Goal: Task Accomplishment & Management: Complete application form

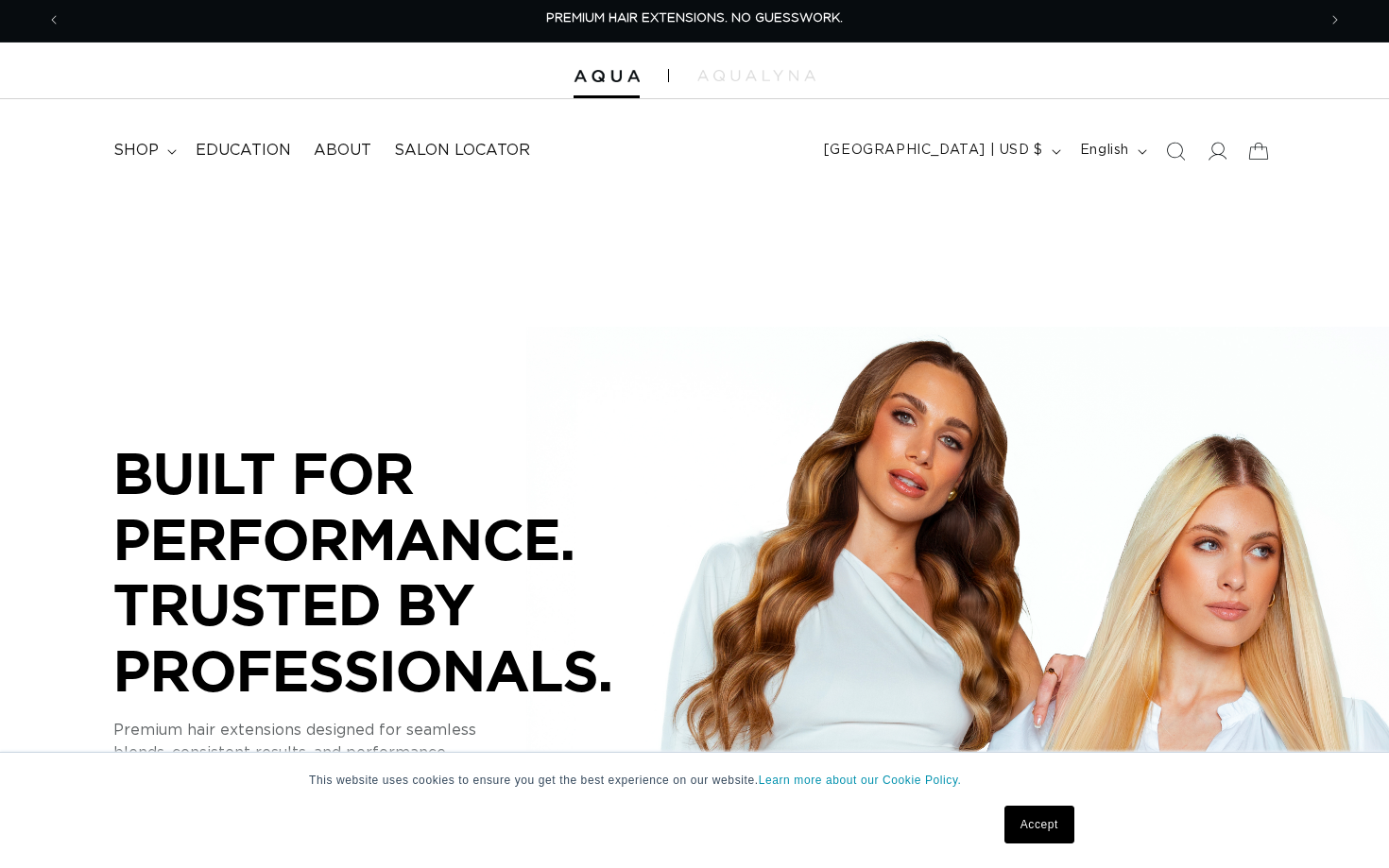
scroll to position [3, 0]
click at [1021, 827] on link "Accept" at bounding box center [1039, 824] width 70 height 37
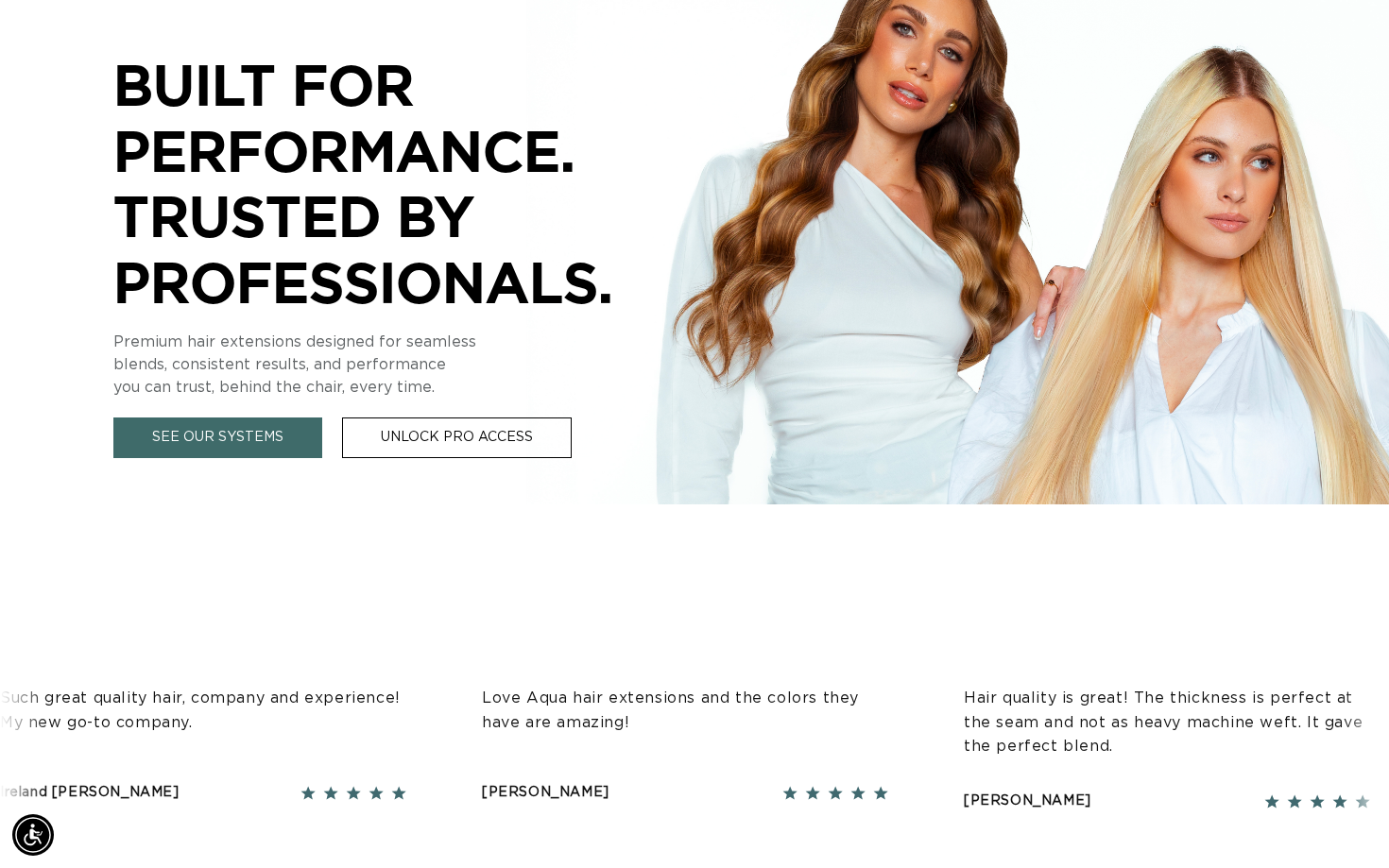
scroll to position [391, 0]
click at [486, 437] on link "Unlock Pro Access" at bounding box center [456, 437] width 230 height 40
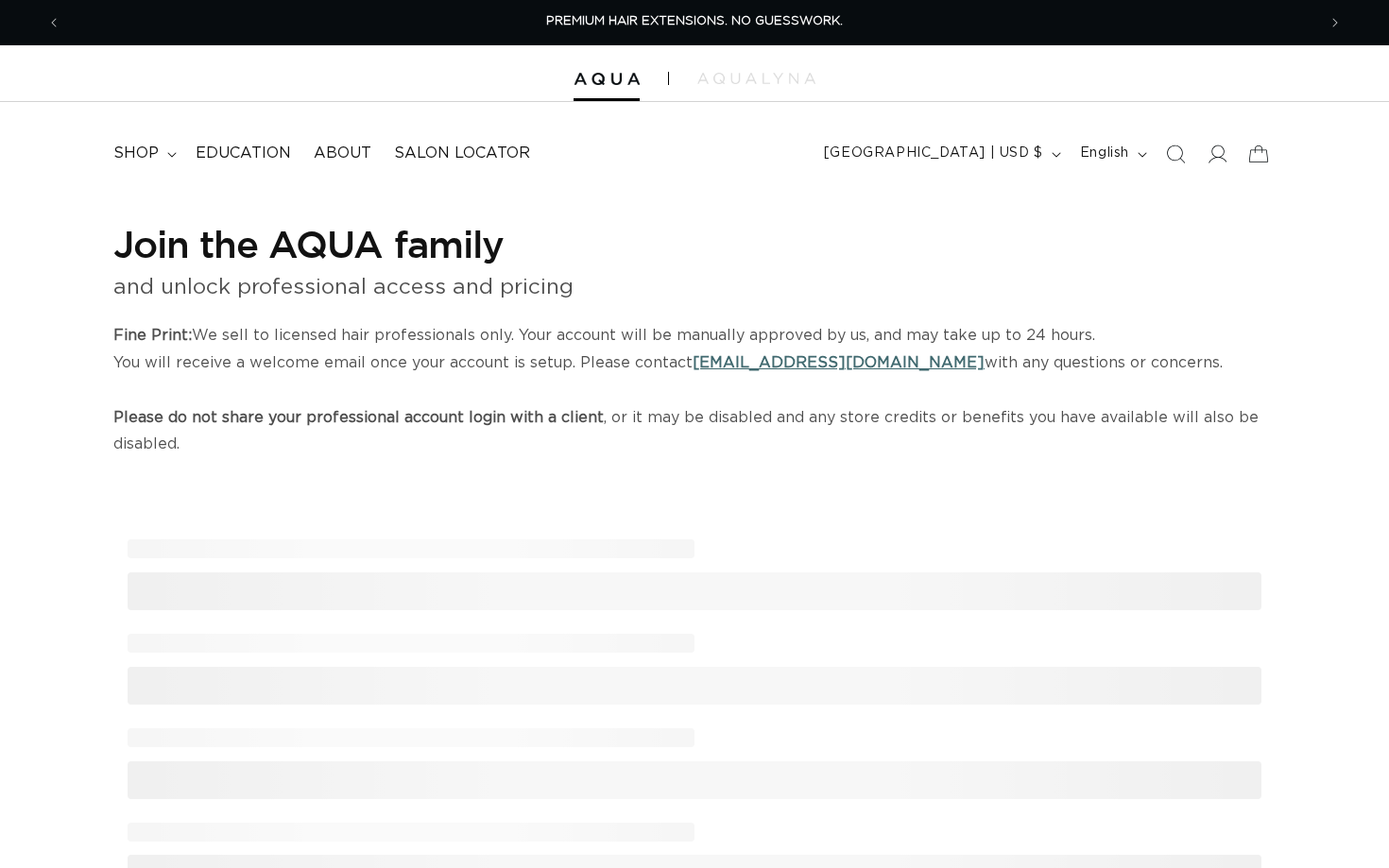
select select "US"
select select "[GEOGRAPHIC_DATA]"
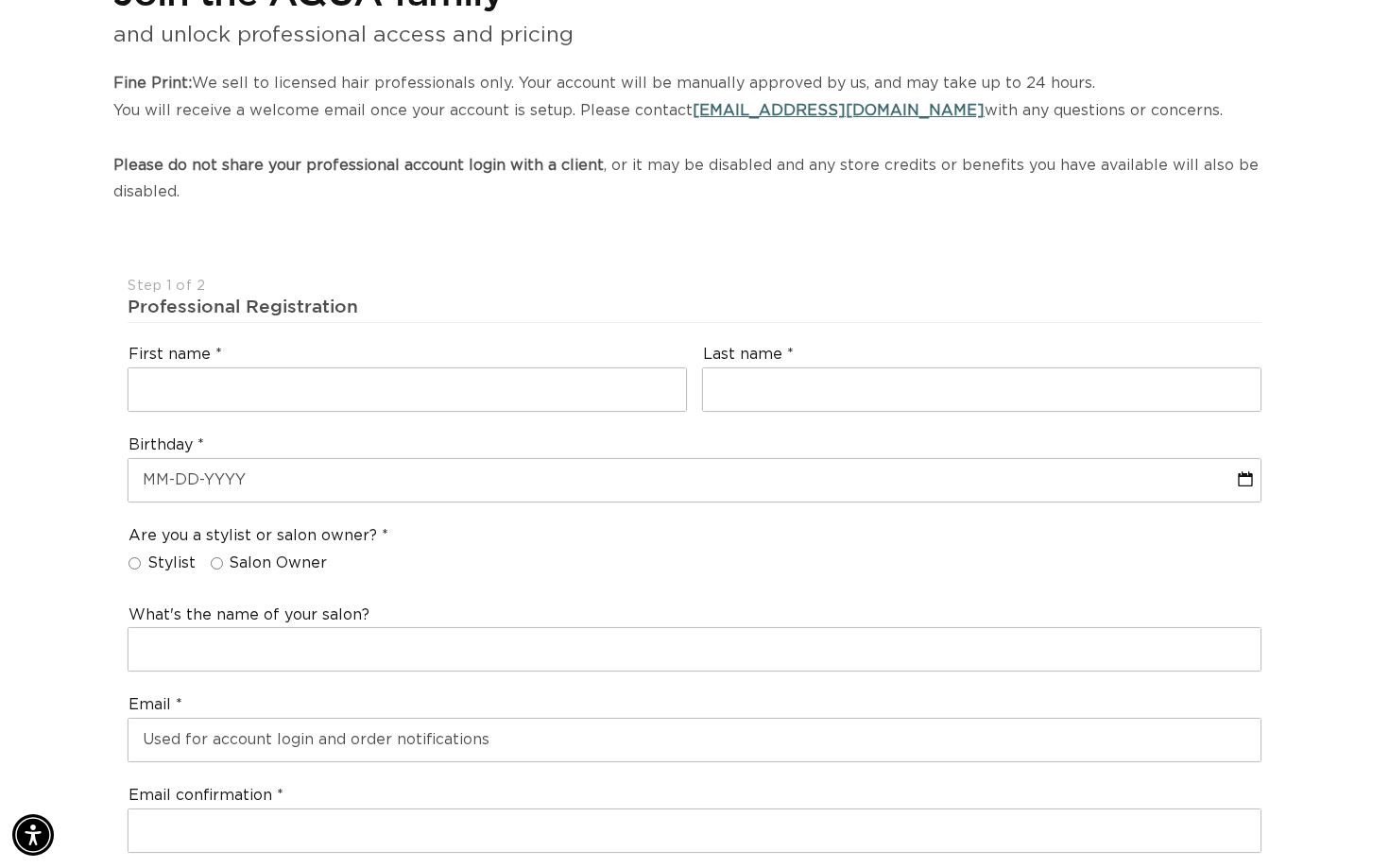
click at [208, 554] on fieldset "Are you a stylist or salon owner? Stylist Salon Owner" at bounding box center [258, 554] width 260 height 55
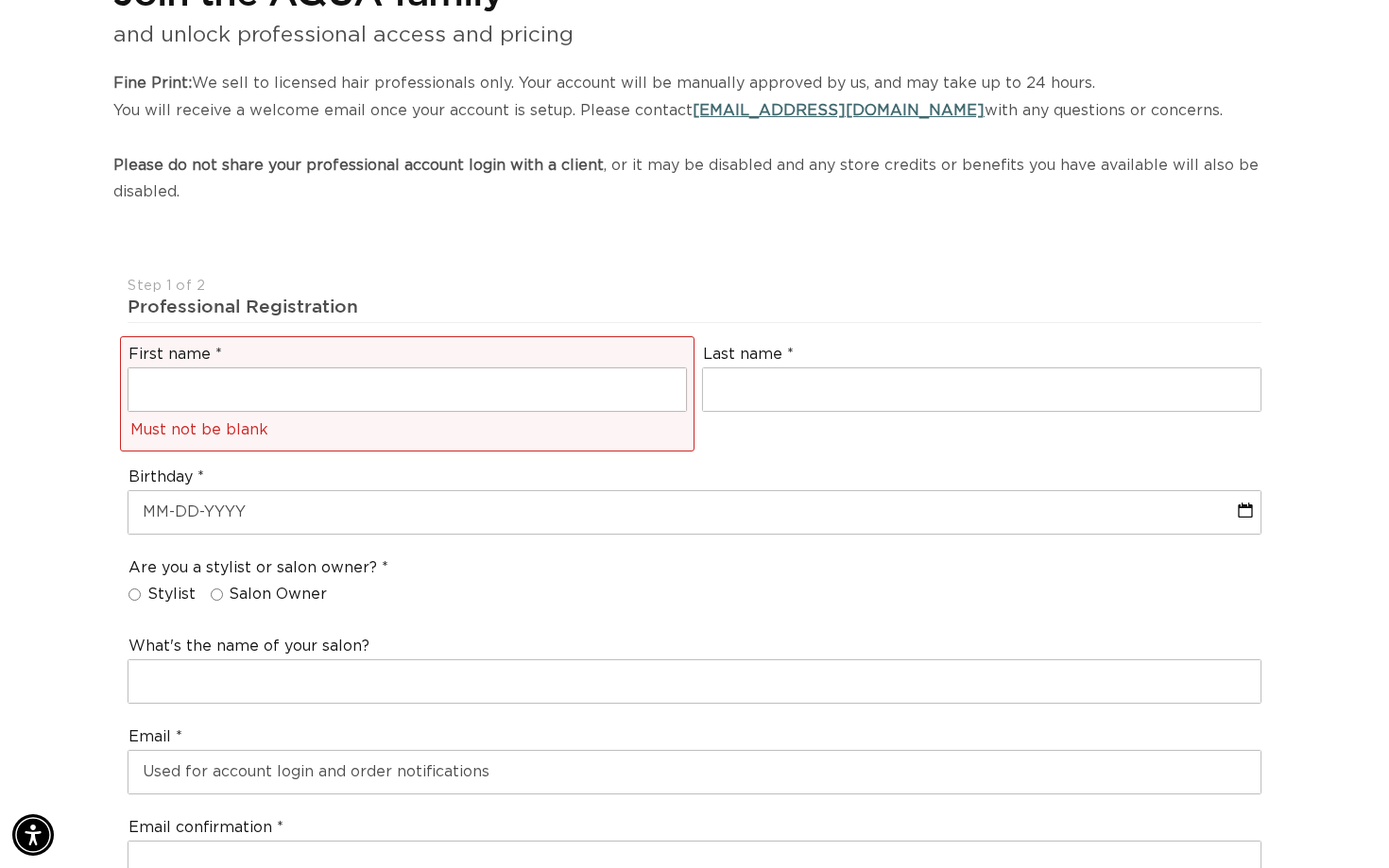
click at [215, 588] on input "Salon Owner" at bounding box center [217, 594] width 12 height 12
radio input "true"
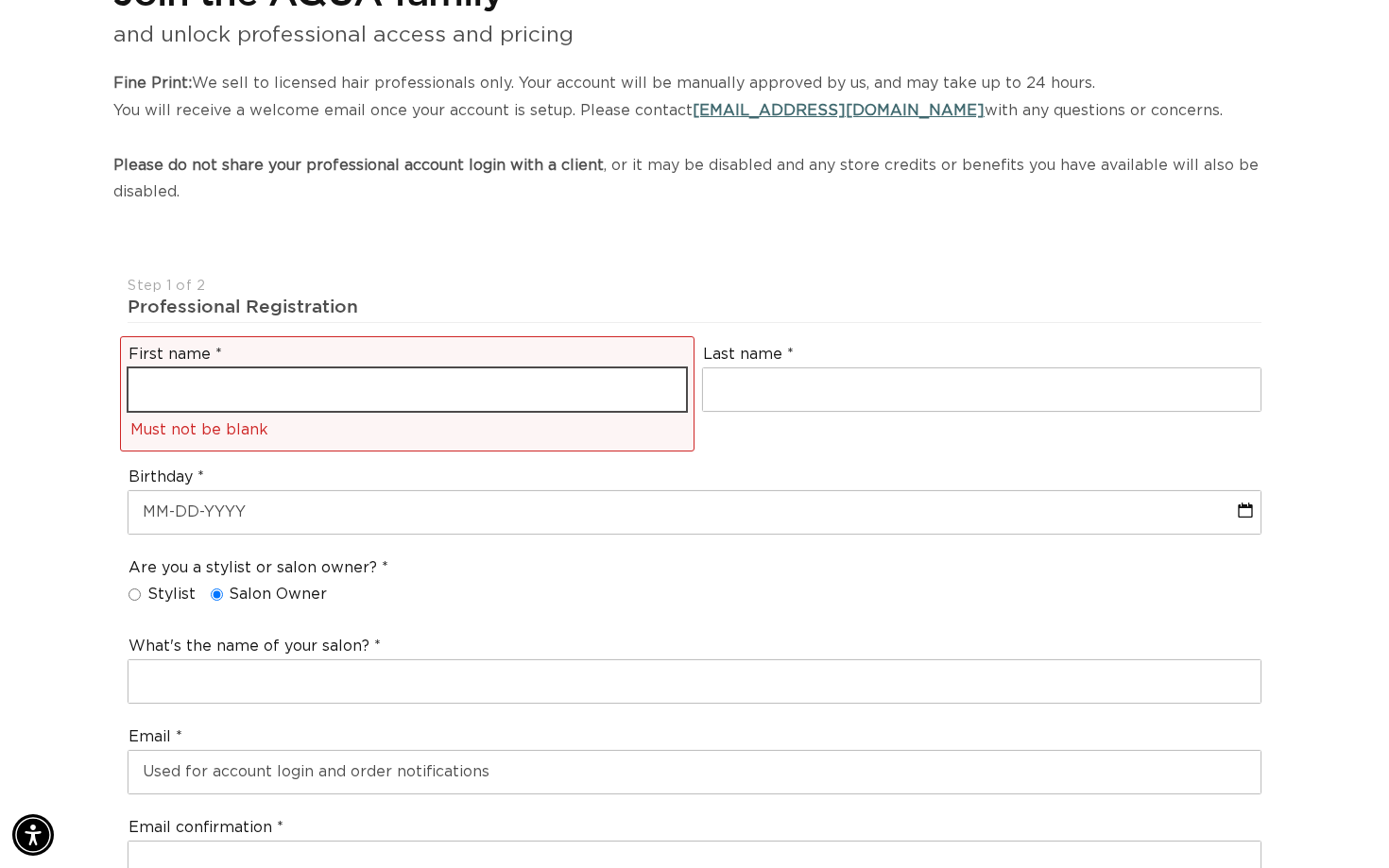
click at [288, 371] on input "text" at bounding box center [406, 389] width 557 height 42
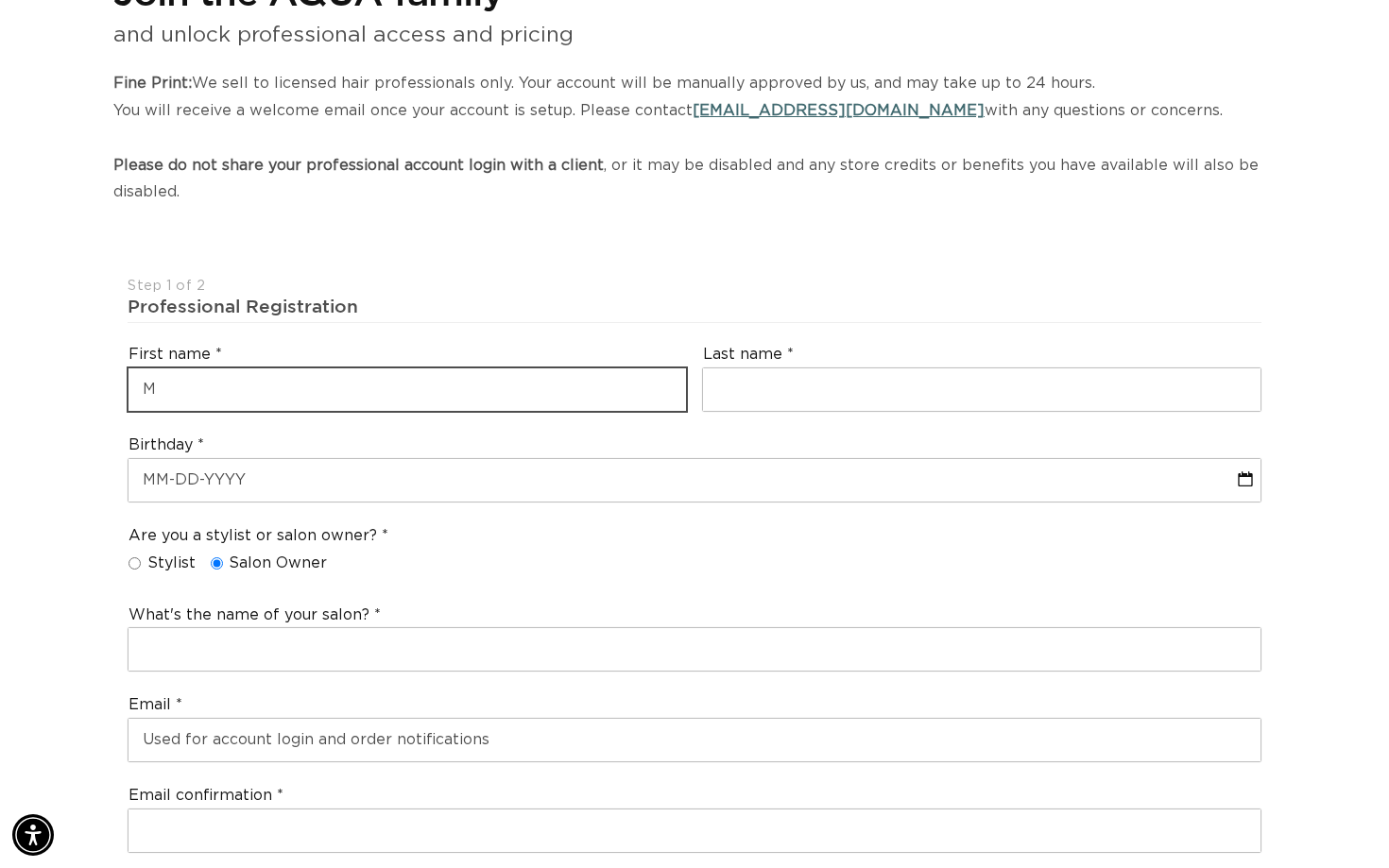
scroll to position [0, 1255]
type input "Mouna"
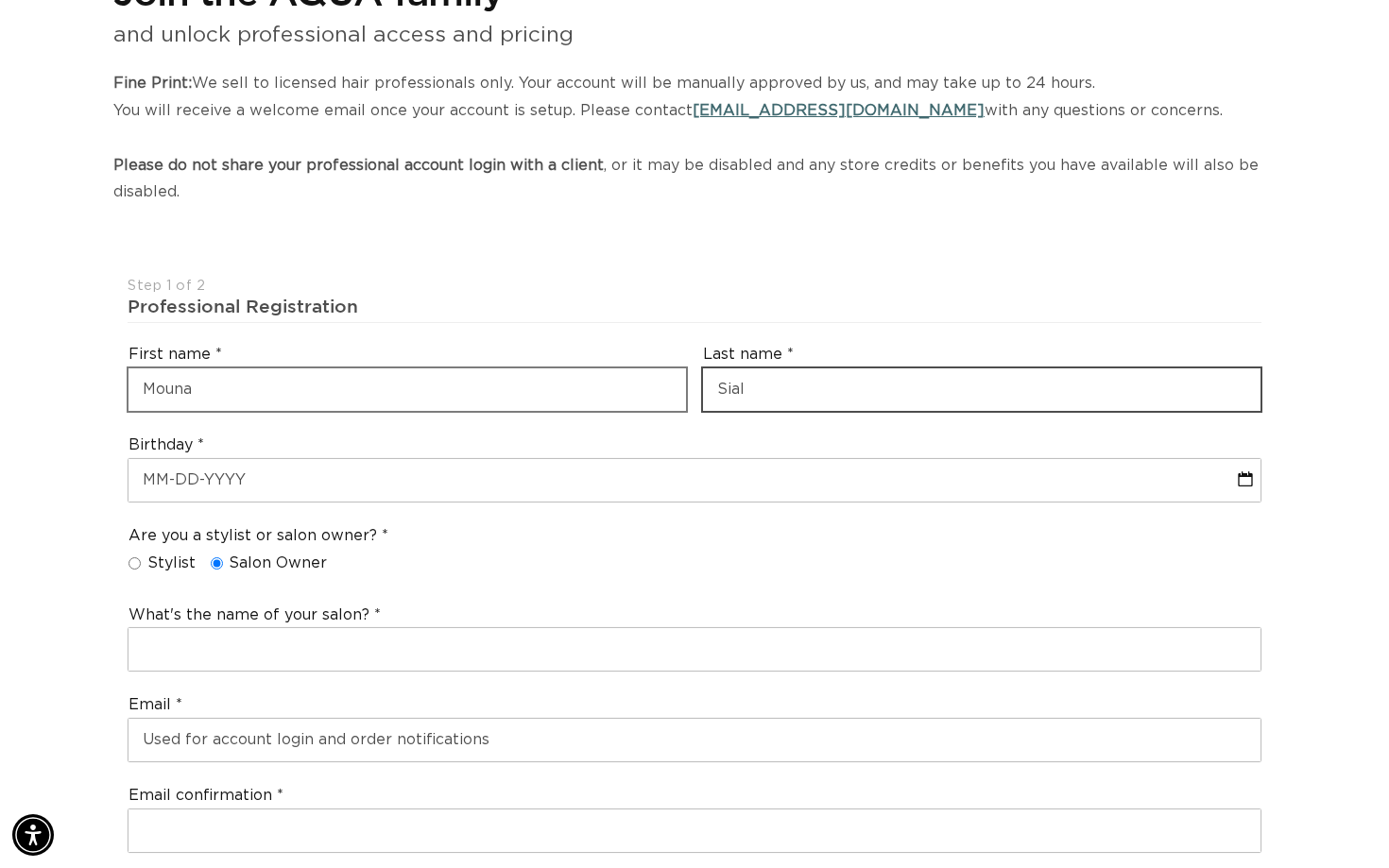
scroll to position [0, 2509]
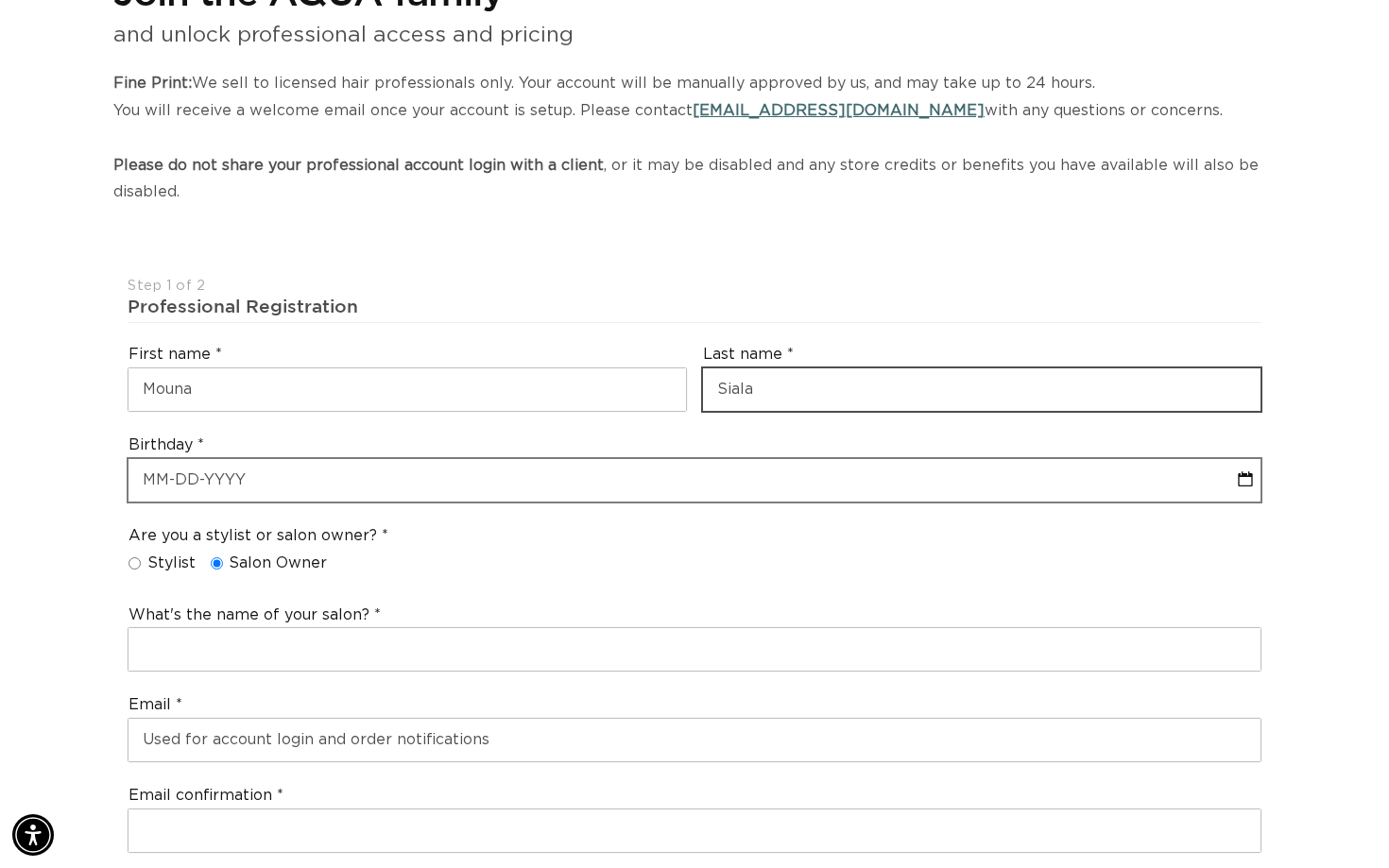
type input "Siala"
select select "8"
select select "2025"
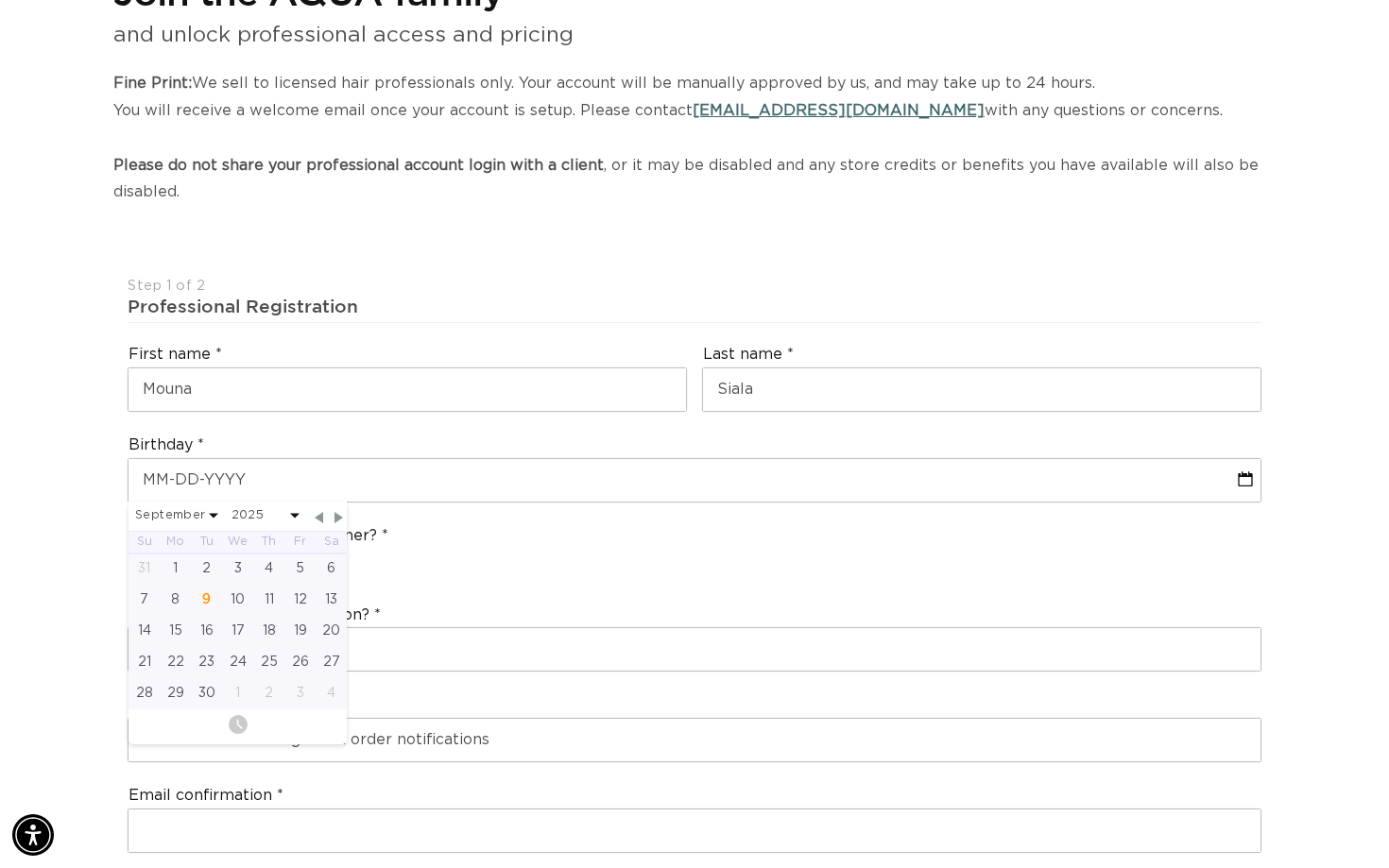
click at [473, 568] on div "Are you a stylist or salon owner? Stylist Salon Owner" at bounding box center [694, 553] width 1148 height 72
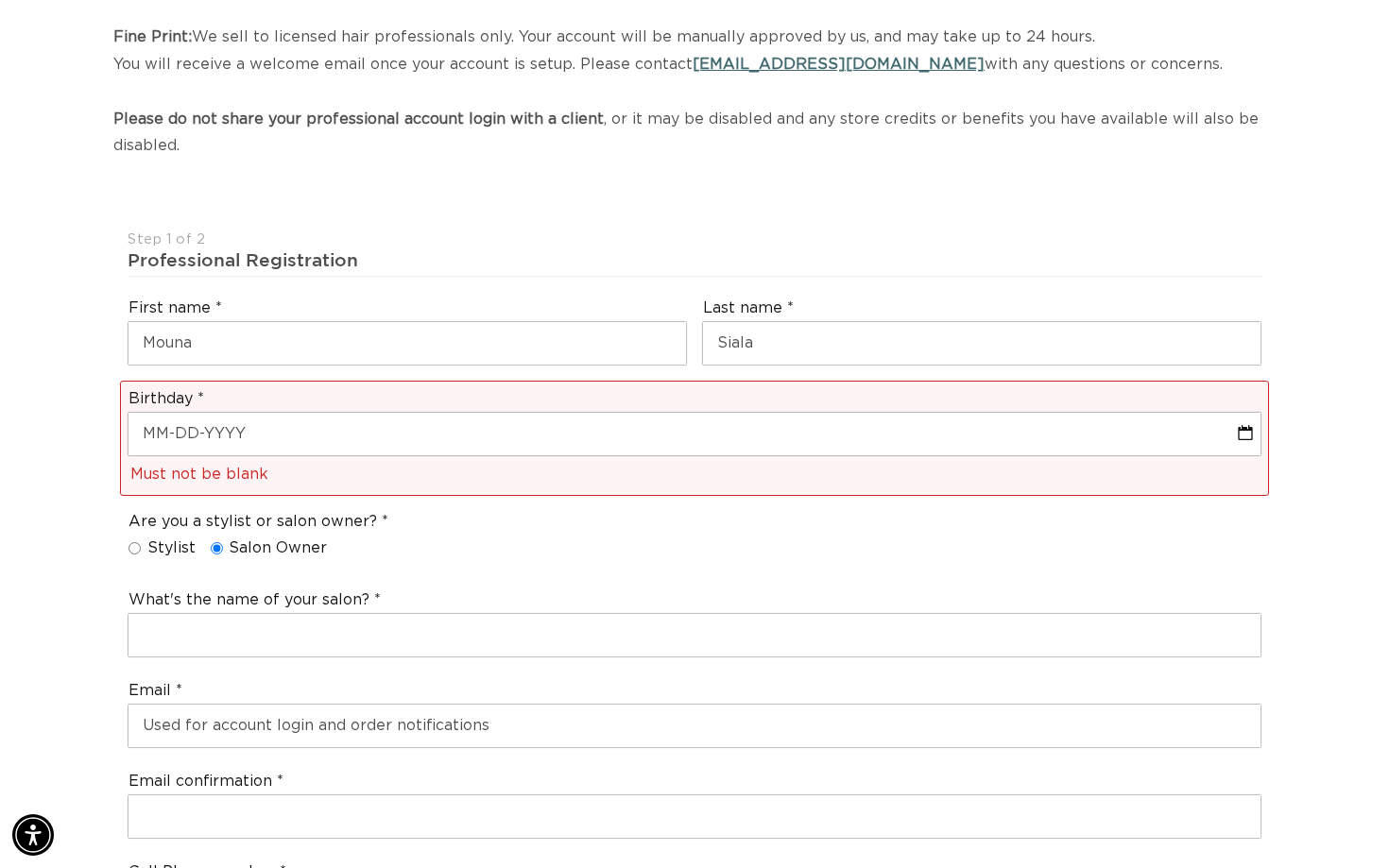
scroll to position [323, 0]
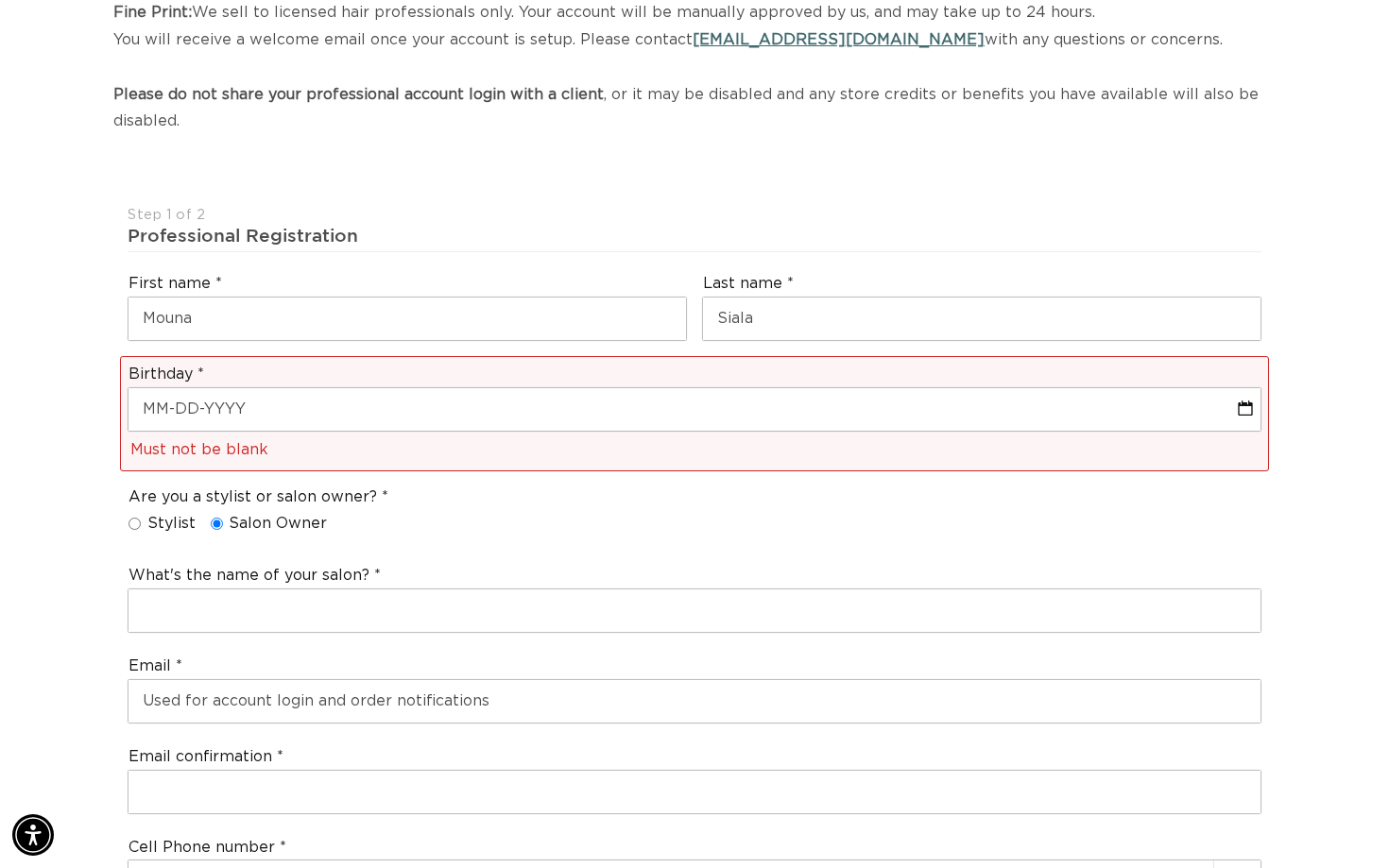
click at [395, 572] on div "What's the name of your salon?" at bounding box center [694, 598] width 1148 height 83
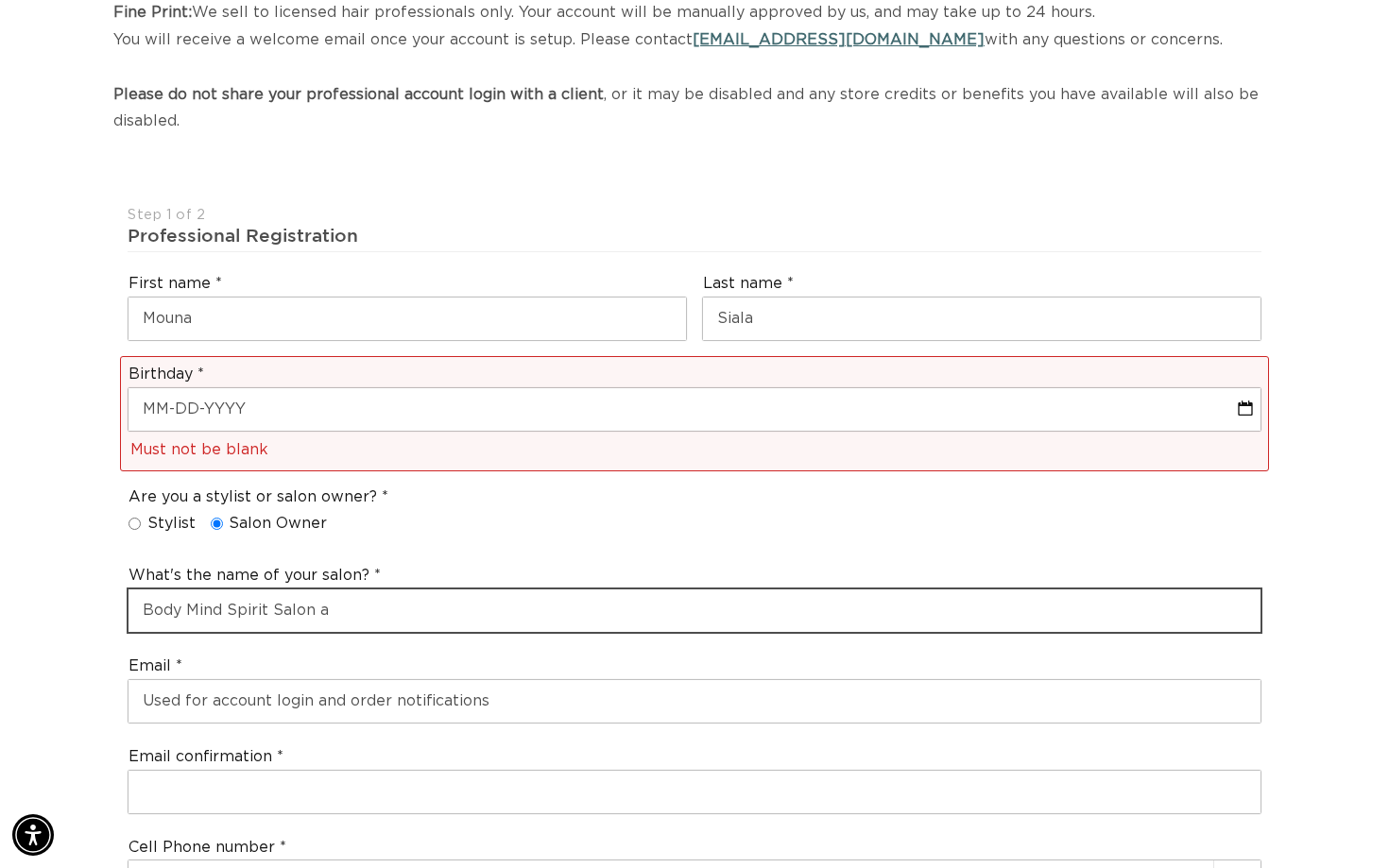
scroll to position [0, 0]
type input "Body Mind Spirit Salon and Day Spa"
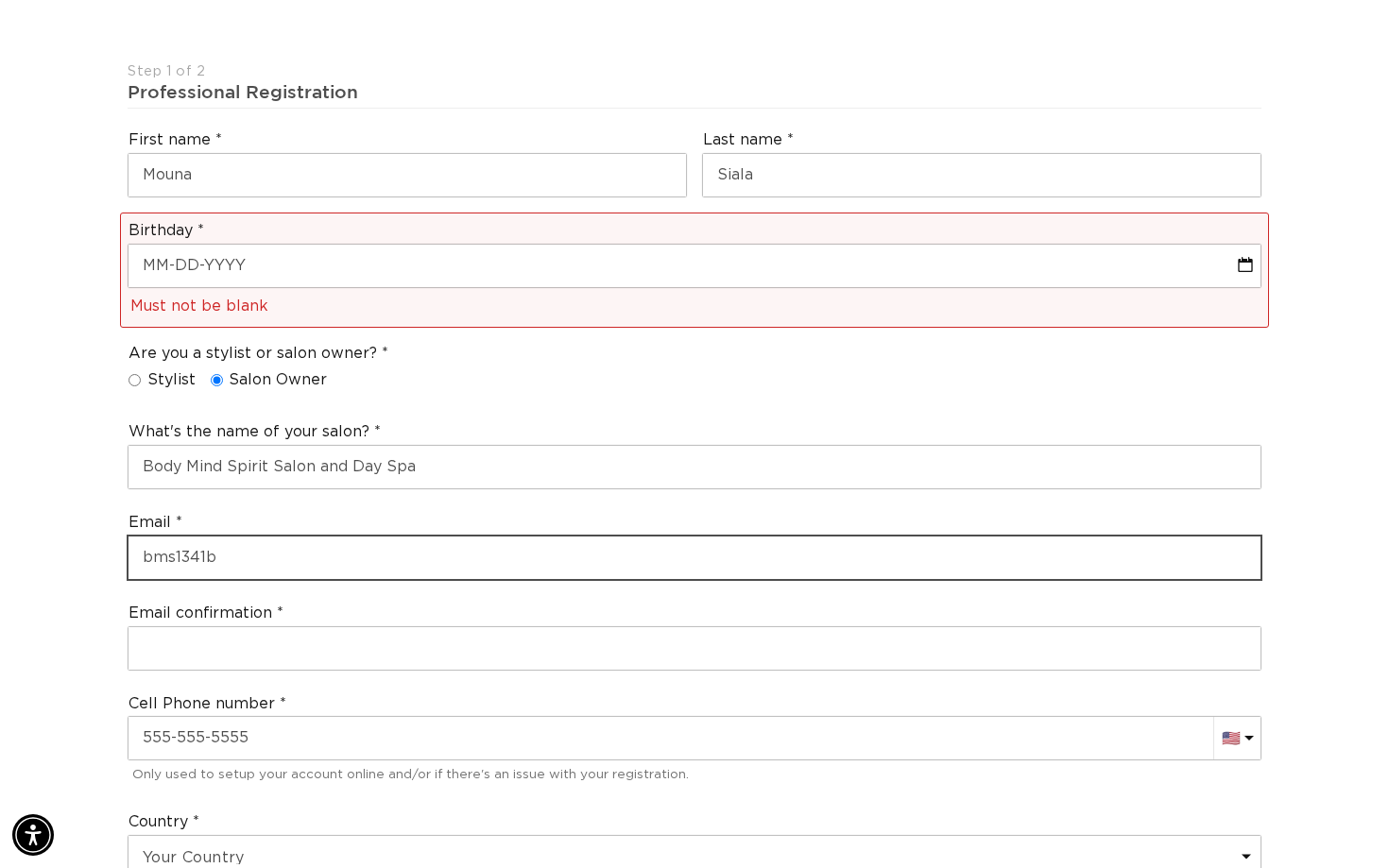
scroll to position [0, 2509]
type input "bms1341b@gmail.com"
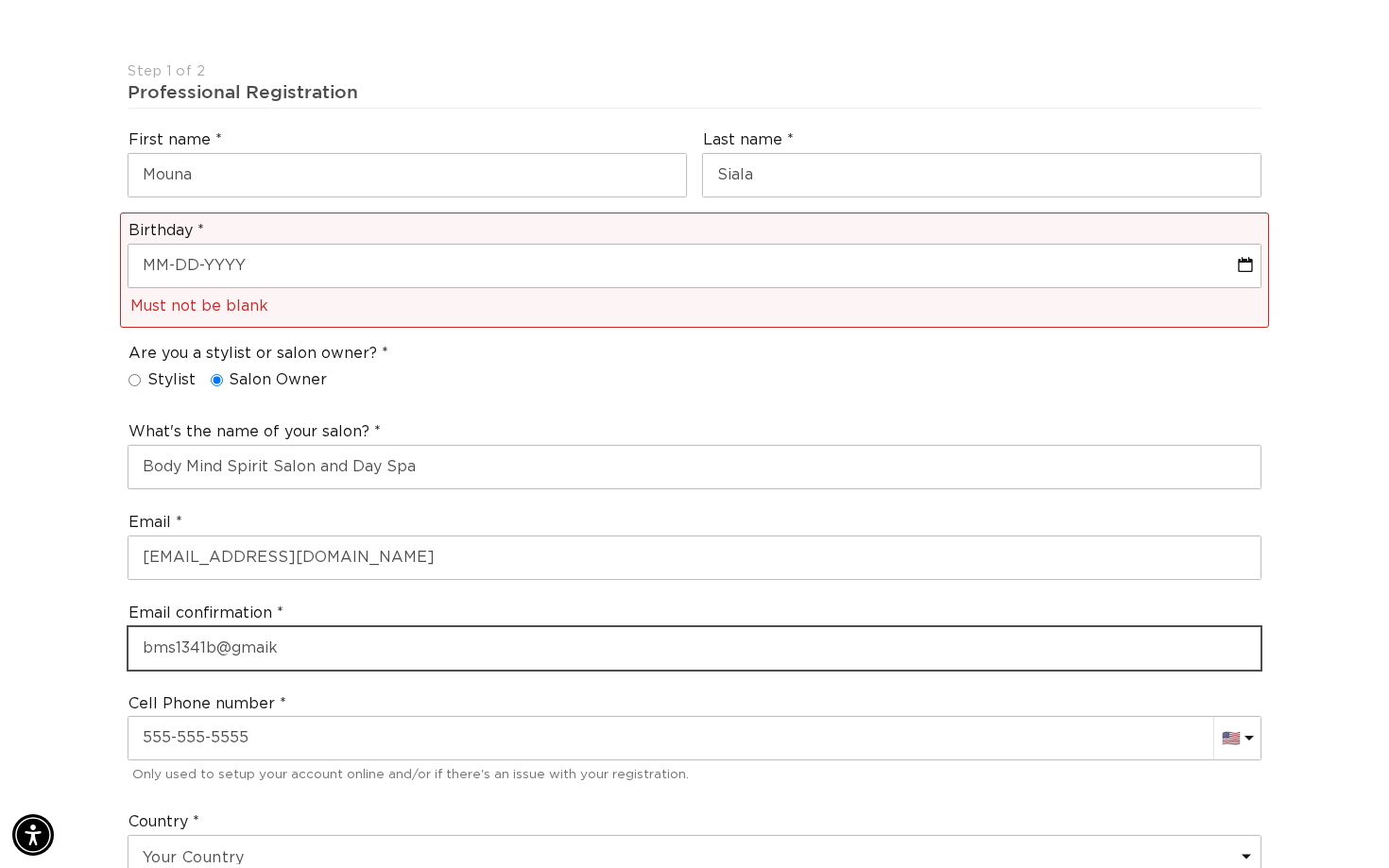
scroll to position [0, 1255]
type input "bms1341b@gmaikl.com"
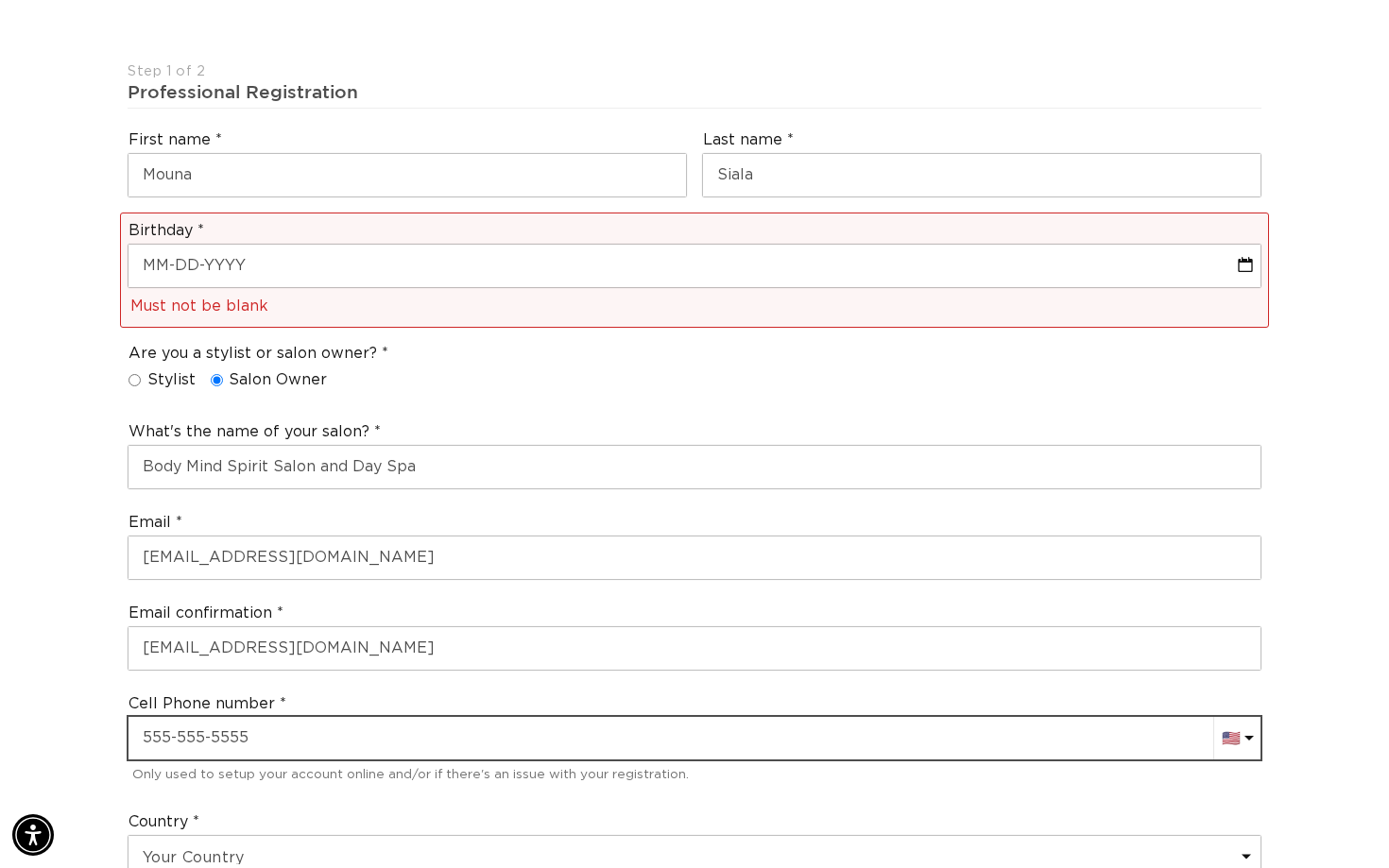
type input "+1"
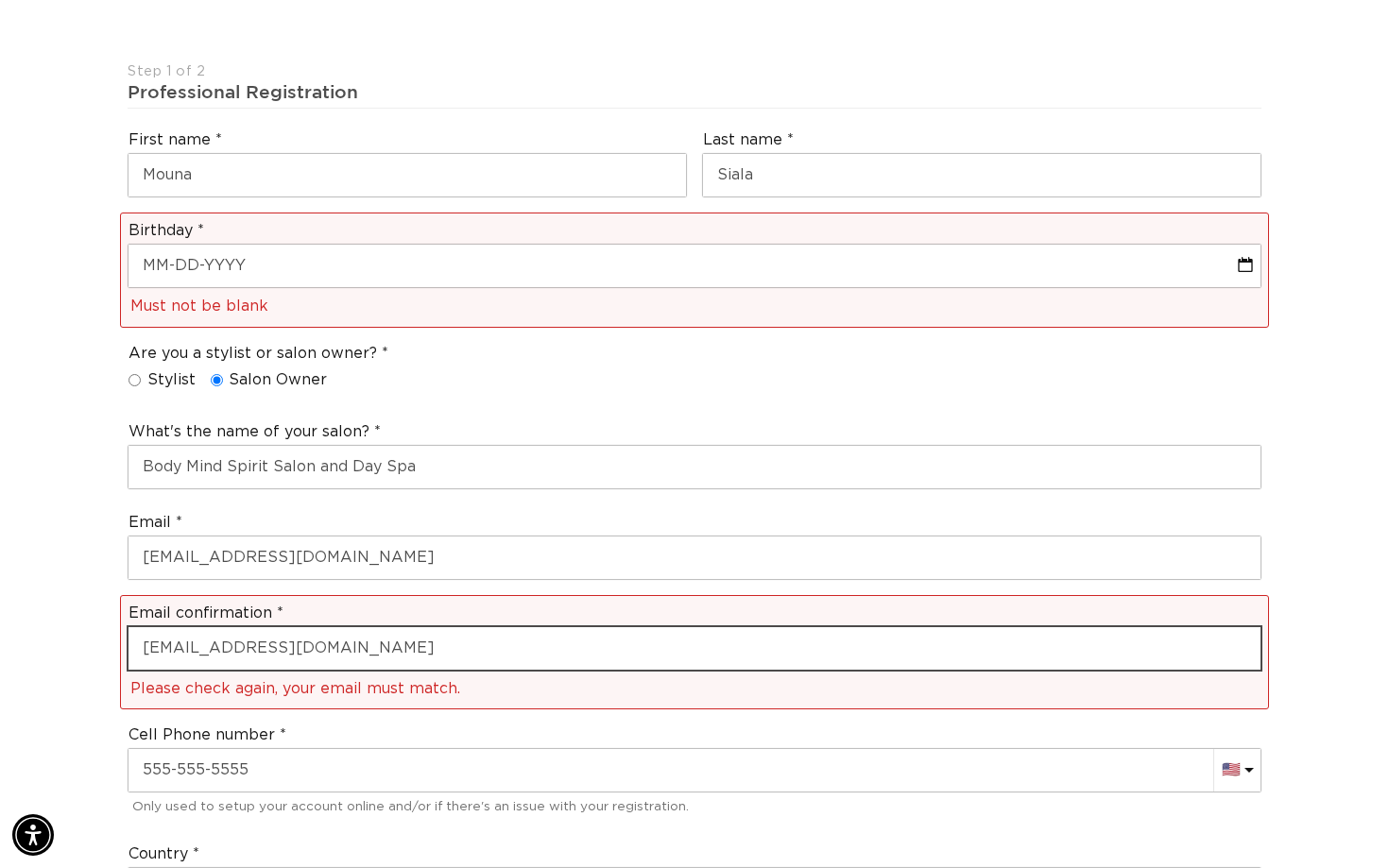
click at [345, 637] on input "bms1341b@gmaikl.com" at bounding box center [694, 647] width 1132 height 42
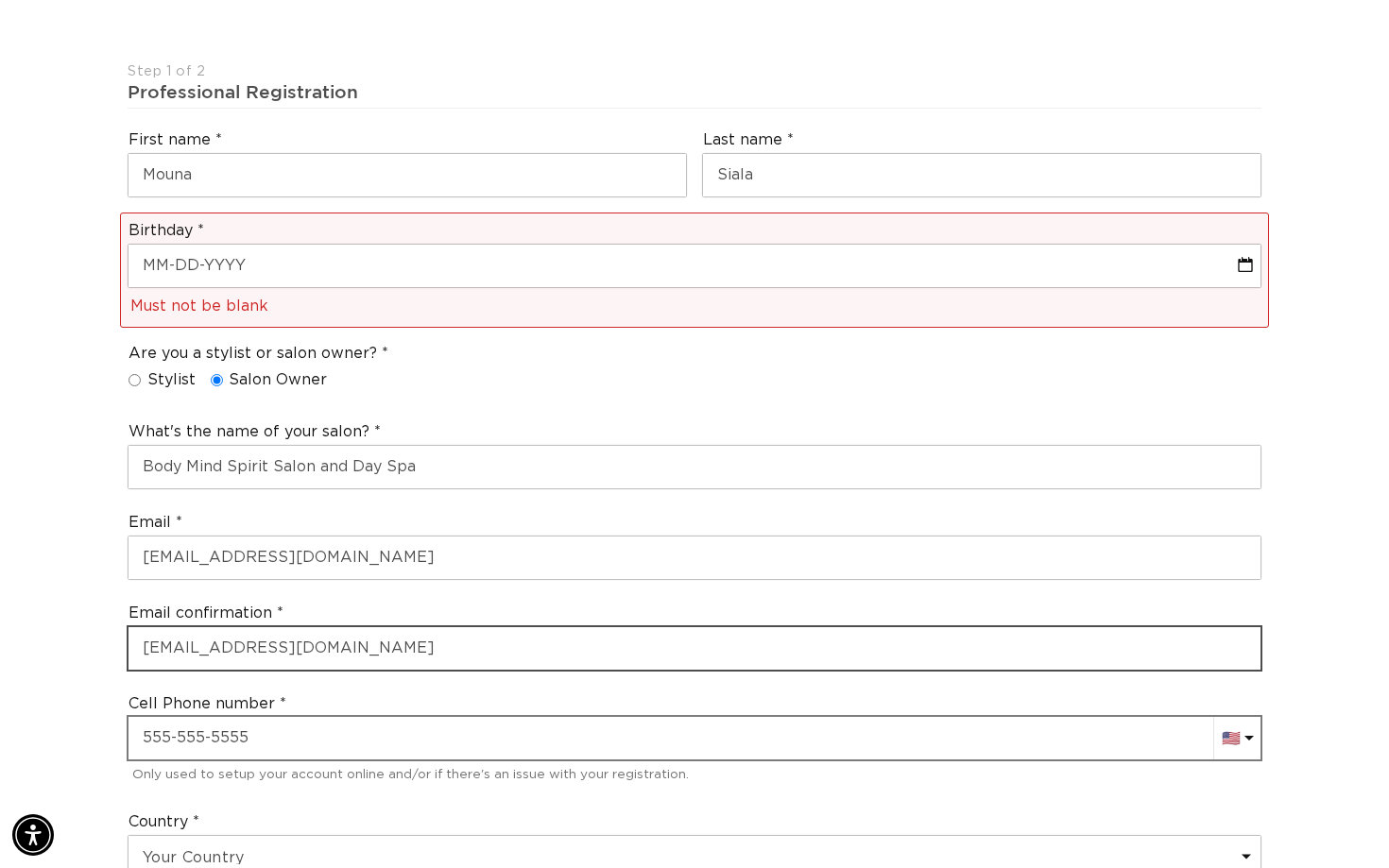
scroll to position [0, 0]
type input "bms1341b@gmail.com"
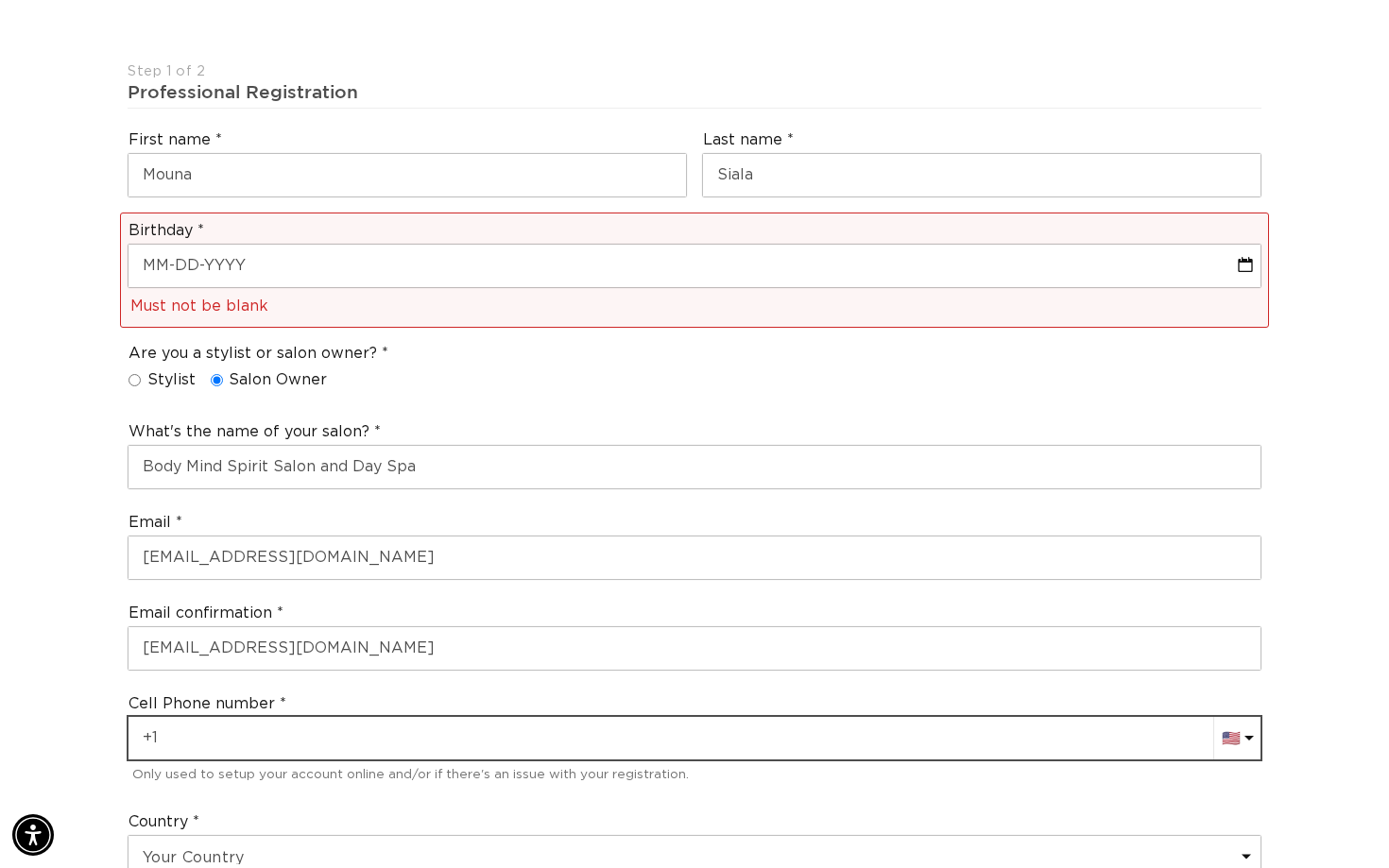
click at [410, 735] on input "+1" at bounding box center [694, 737] width 1132 height 42
type input "+1 978 449 0200"
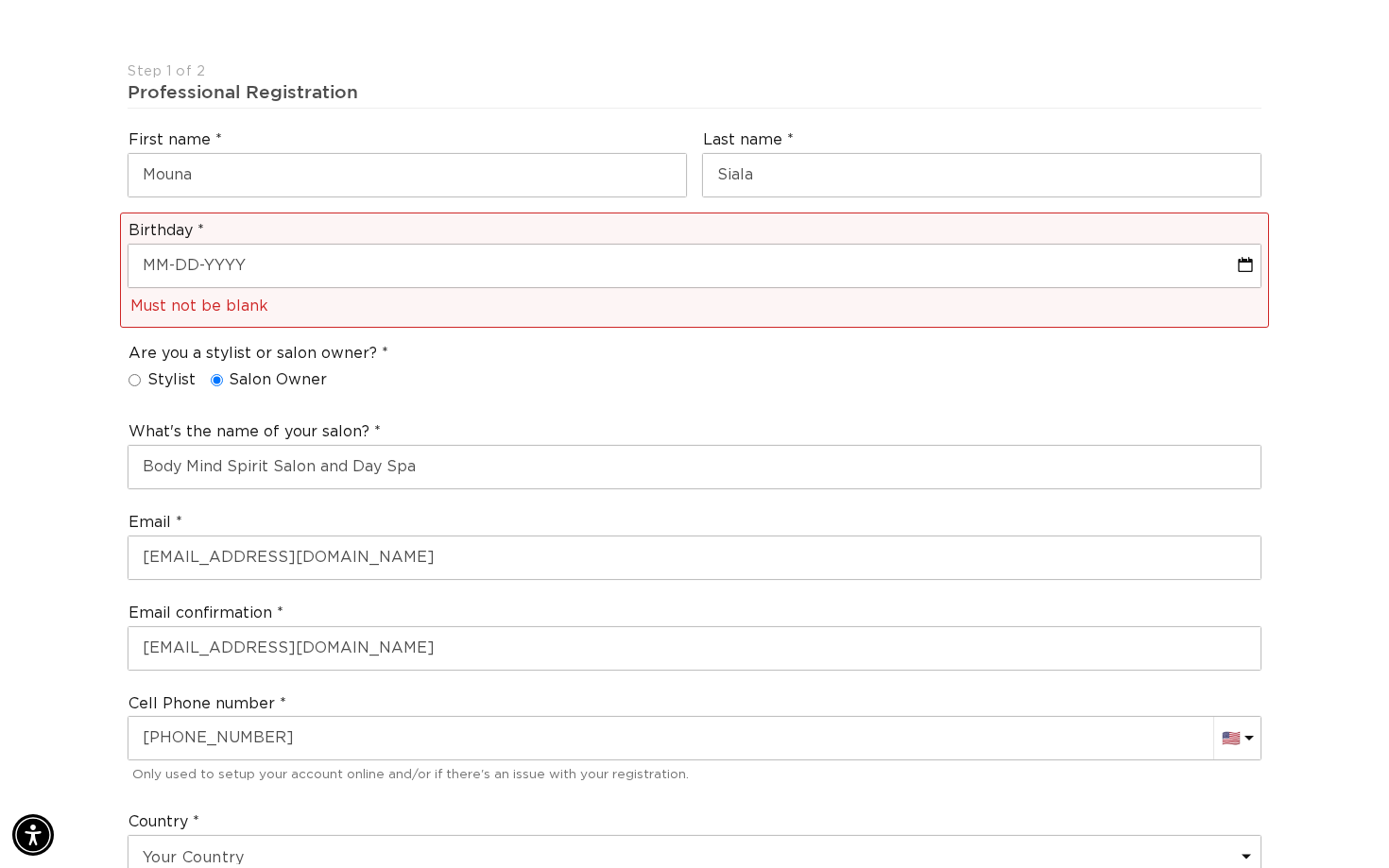
click at [75, 707] on div "Join the AQUA family and unlock professional access and pricing Fine Print: We …" at bounding box center [694, 840] width 1389 height 2227
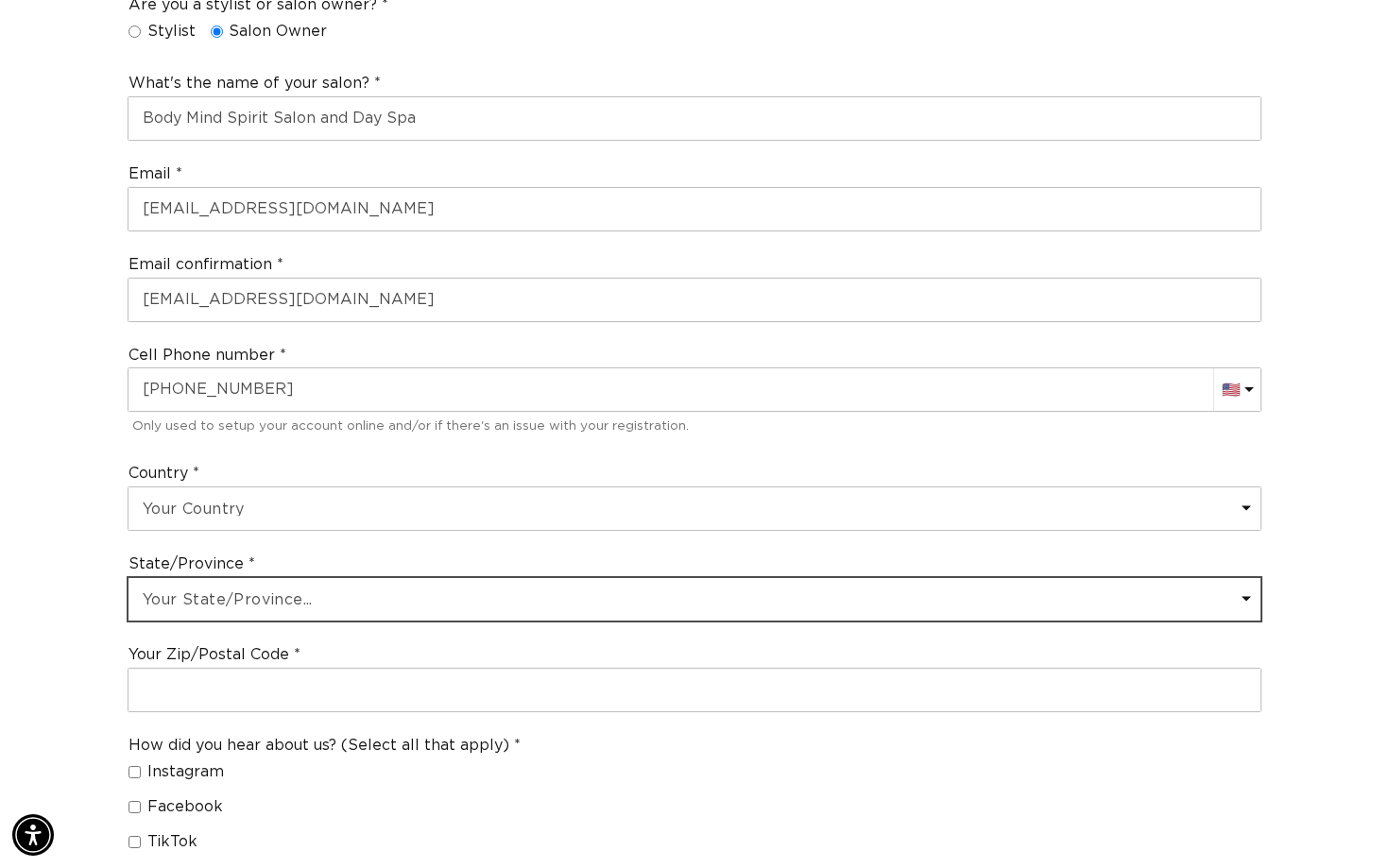
select select "Massachusetts"
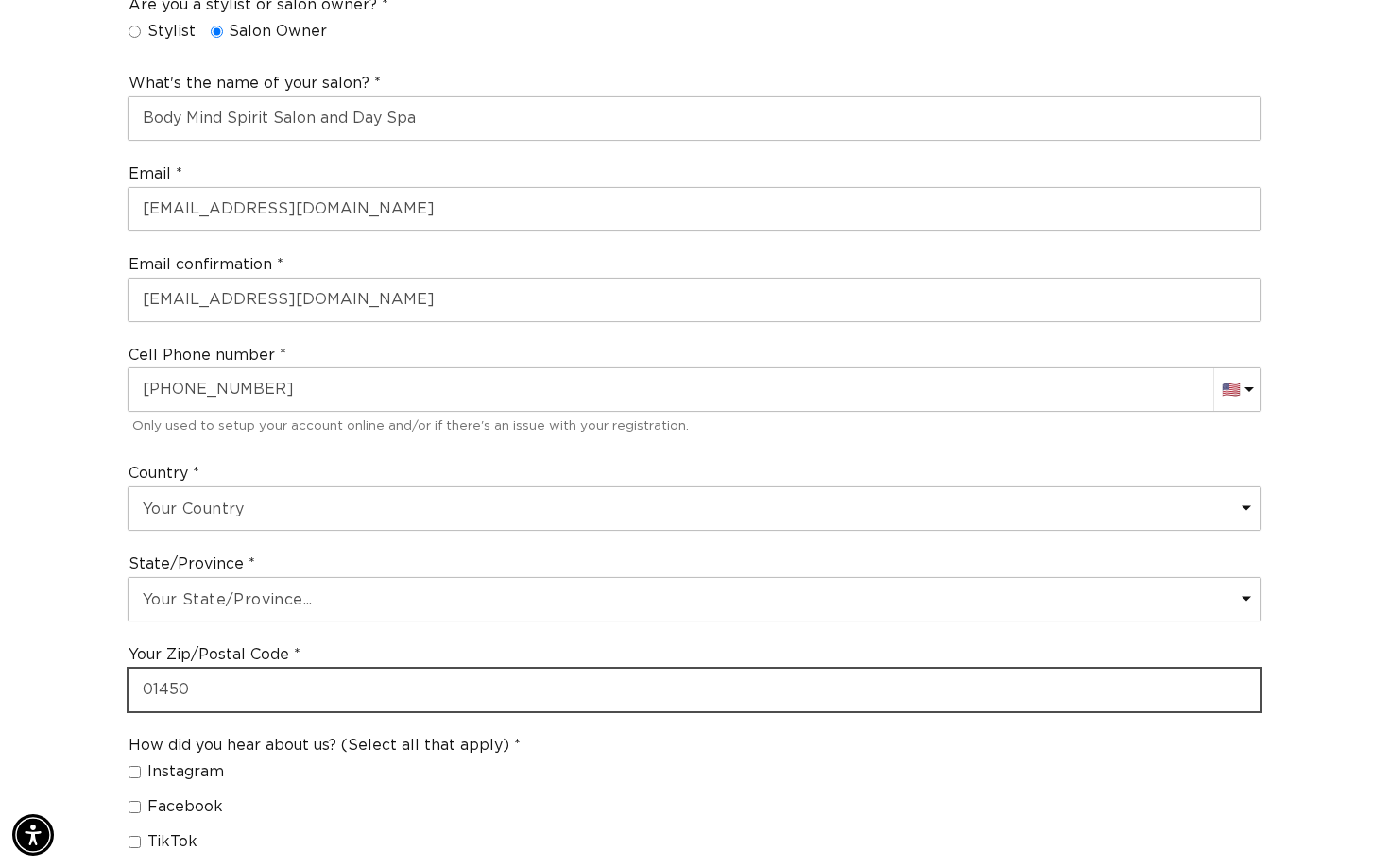
type input "01450"
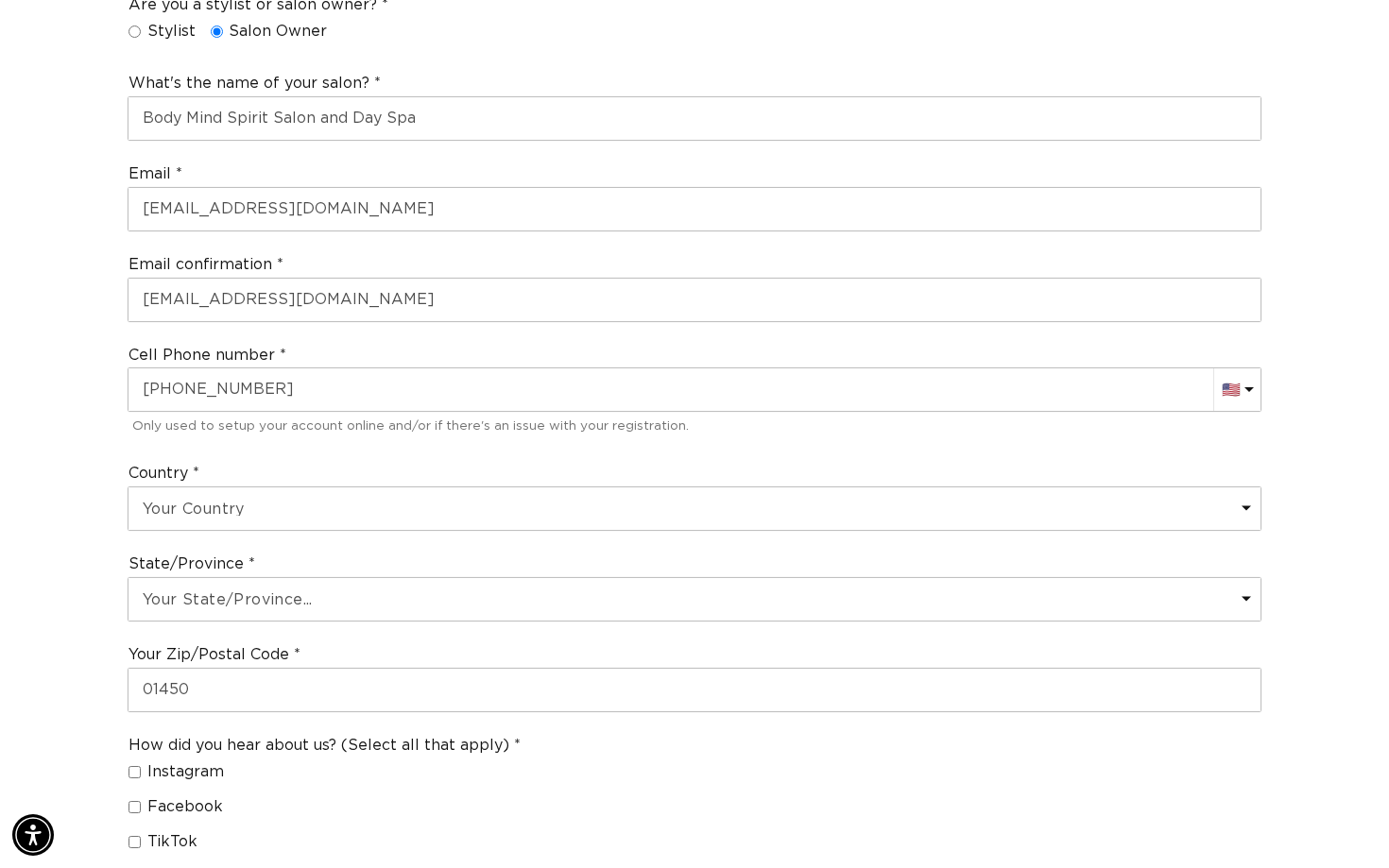
click at [111, 691] on div "Join the AQUA family and unlock professional access and pricing Fine Print: We …" at bounding box center [694, 492] width 1389 height 2227
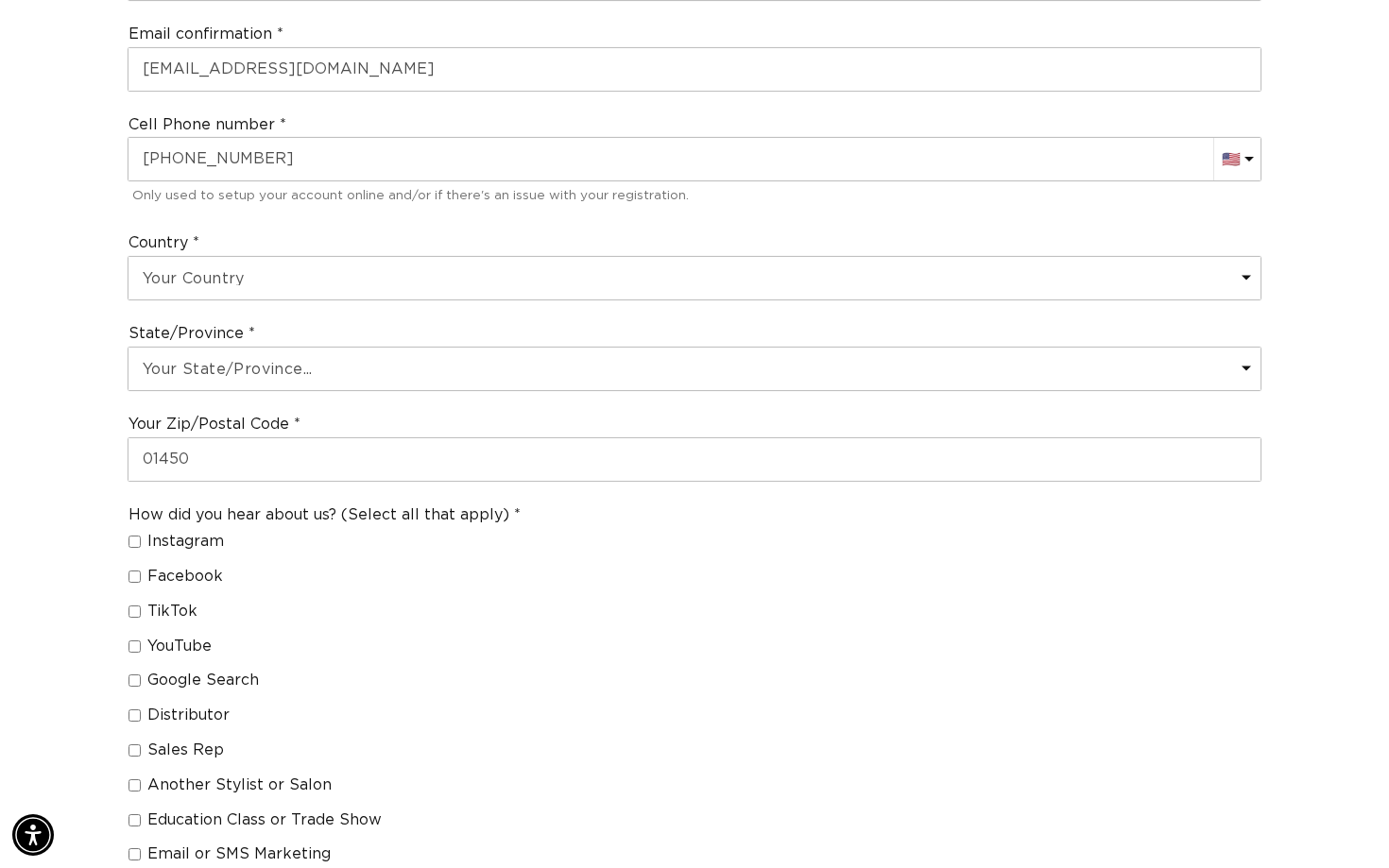
scroll to position [1045, 0]
click at [128, 709] on input "Distributor" at bounding box center [134, 715] width 12 height 12
checkbox input "true"
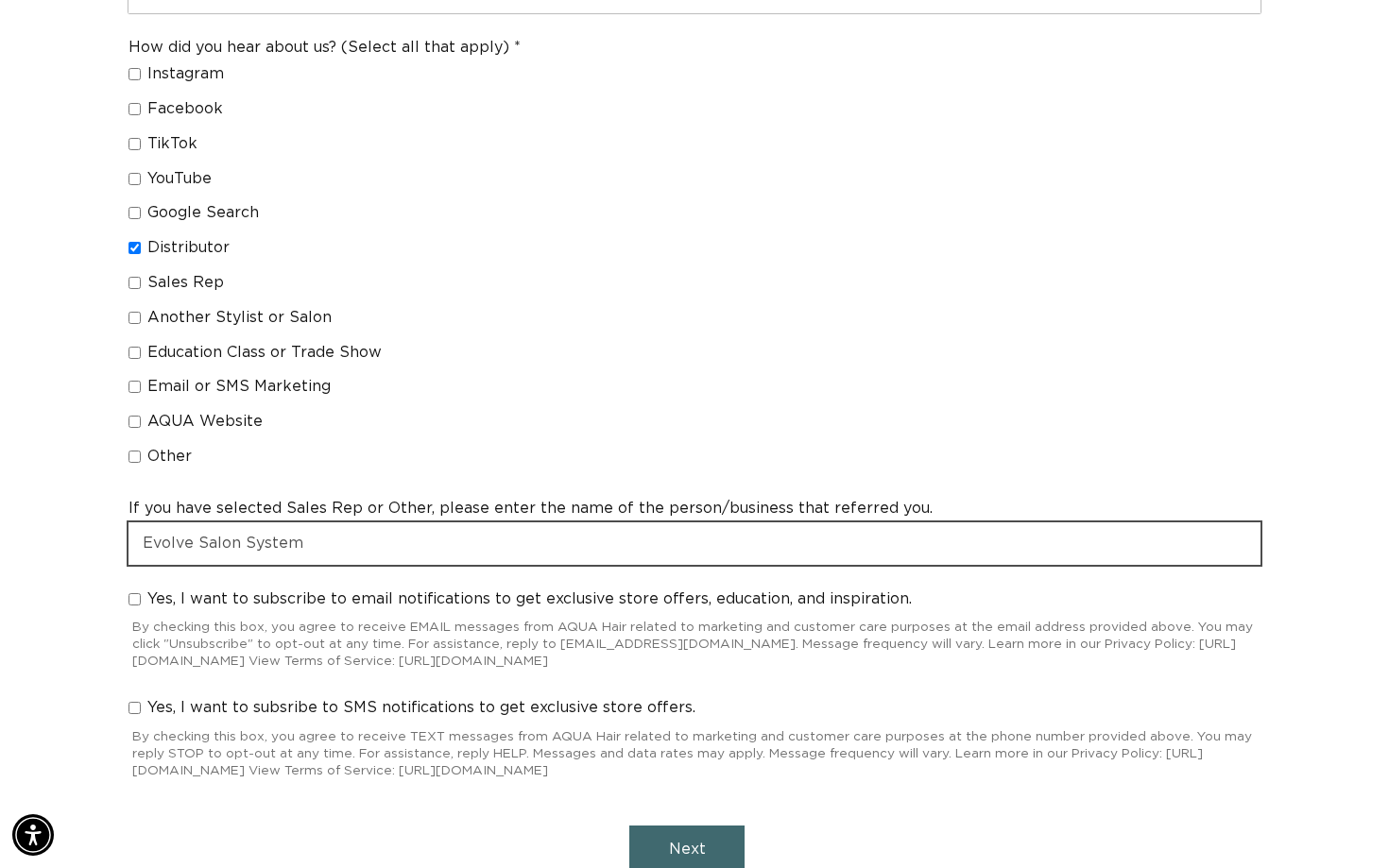
scroll to position [0, 0]
type input "Evolve Salon Systems"
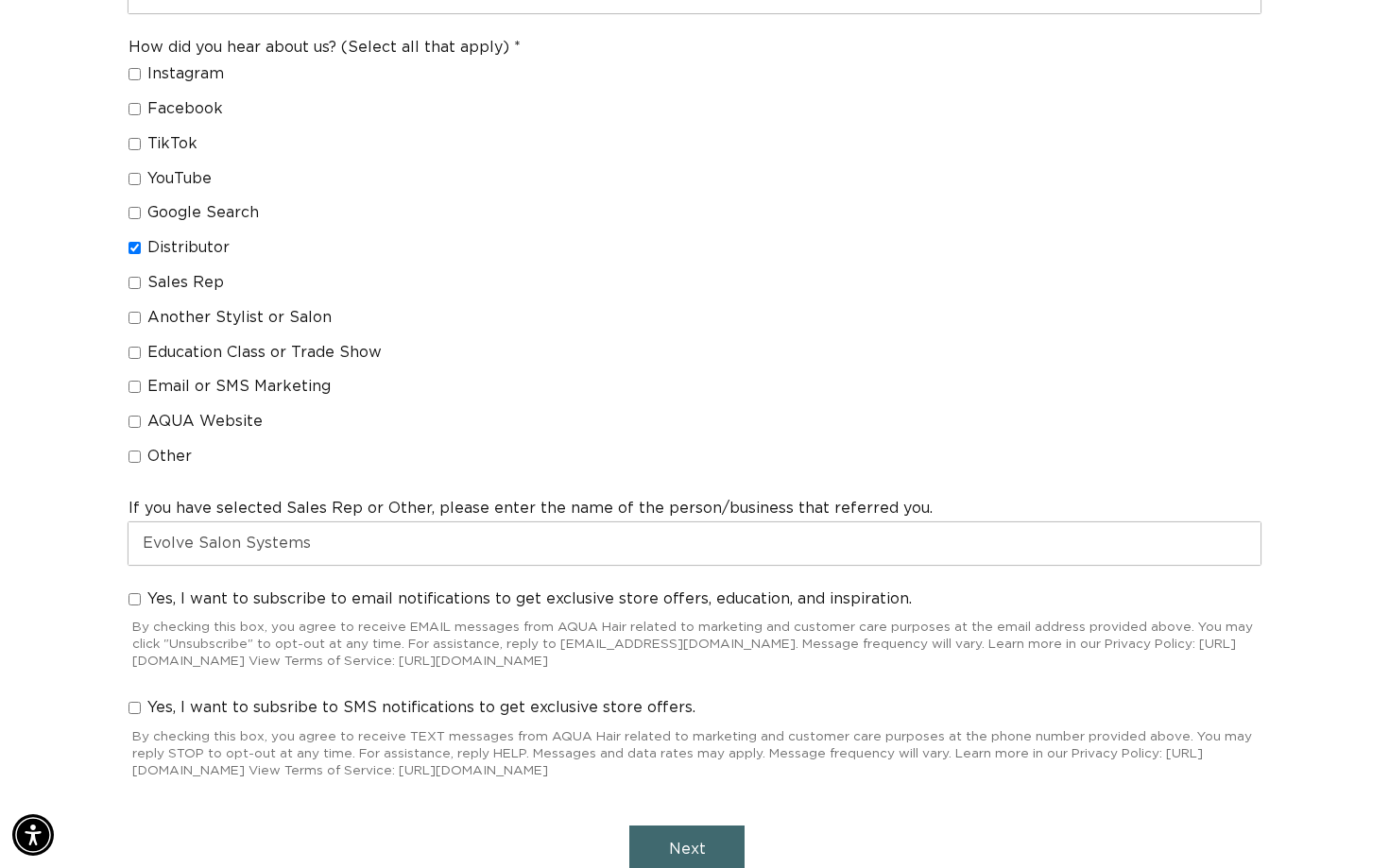
click at [134, 593] on input "Yes, I want to subscribe to email notifications to get exclusive store offers, …" at bounding box center [134, 599] width 12 height 12
checkbox input "true"
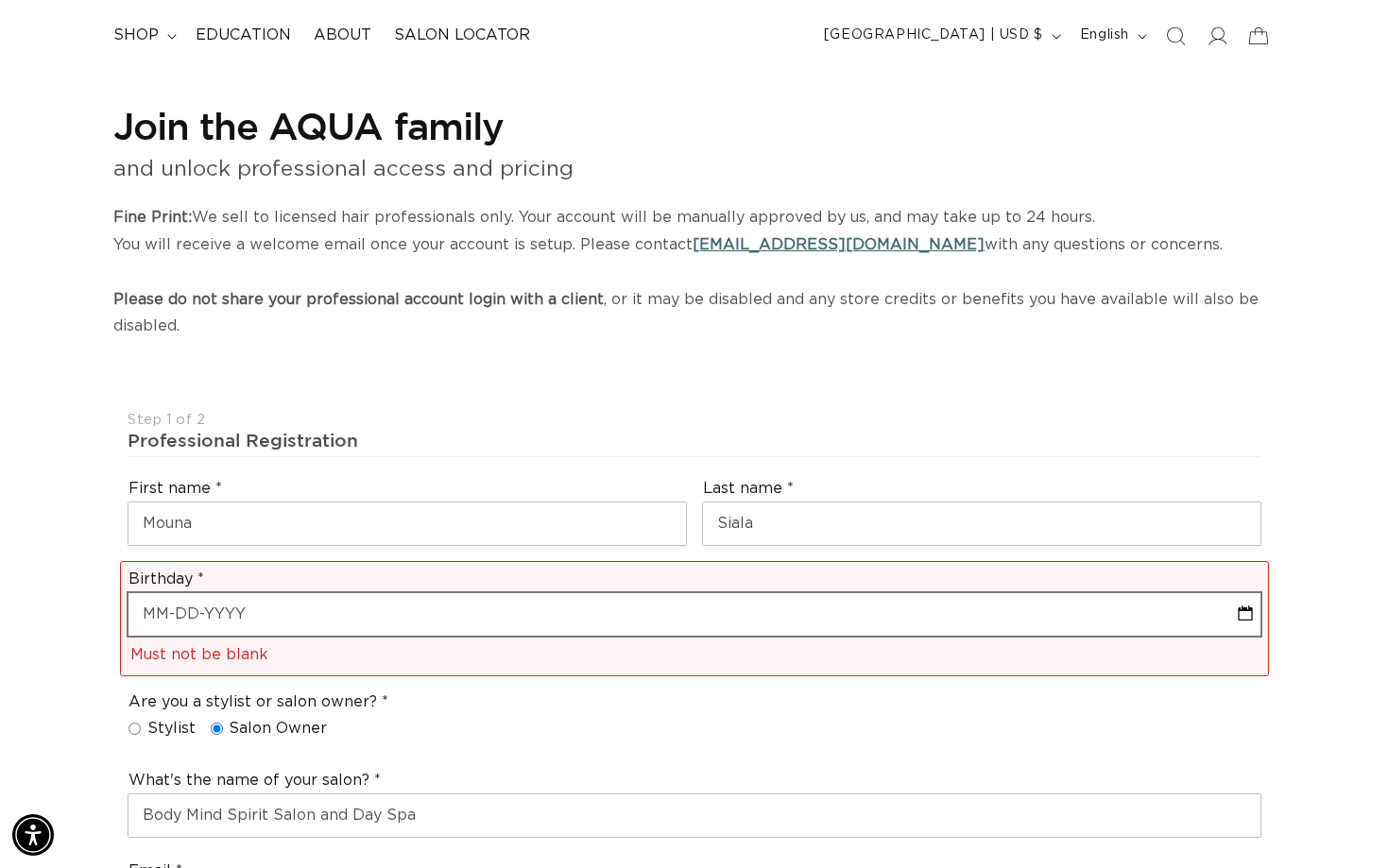
scroll to position [0, 0]
click at [264, 597] on input "text" at bounding box center [694, 614] width 1132 height 42
select select "8"
select select "2025"
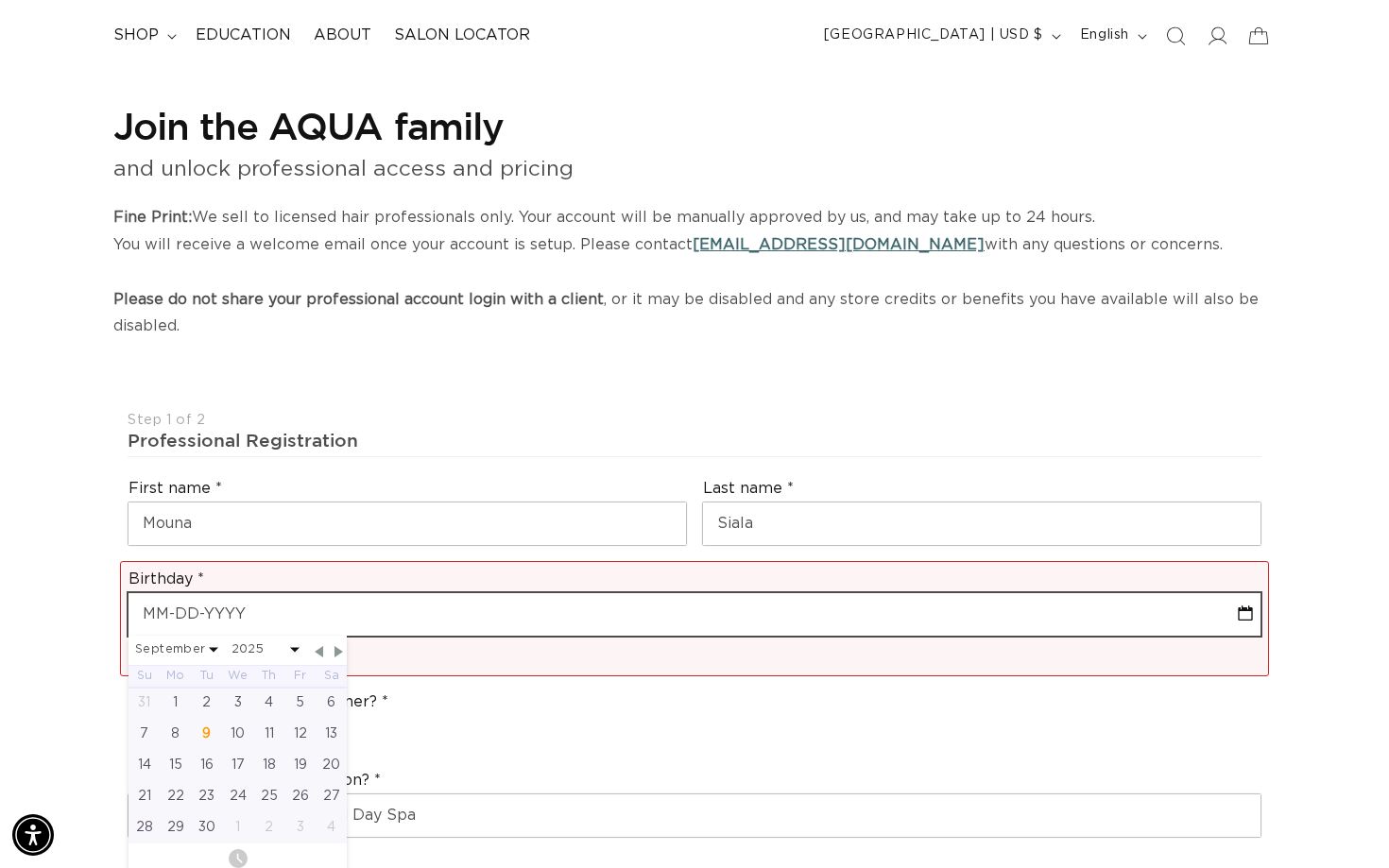
scroll to position [0, 2509]
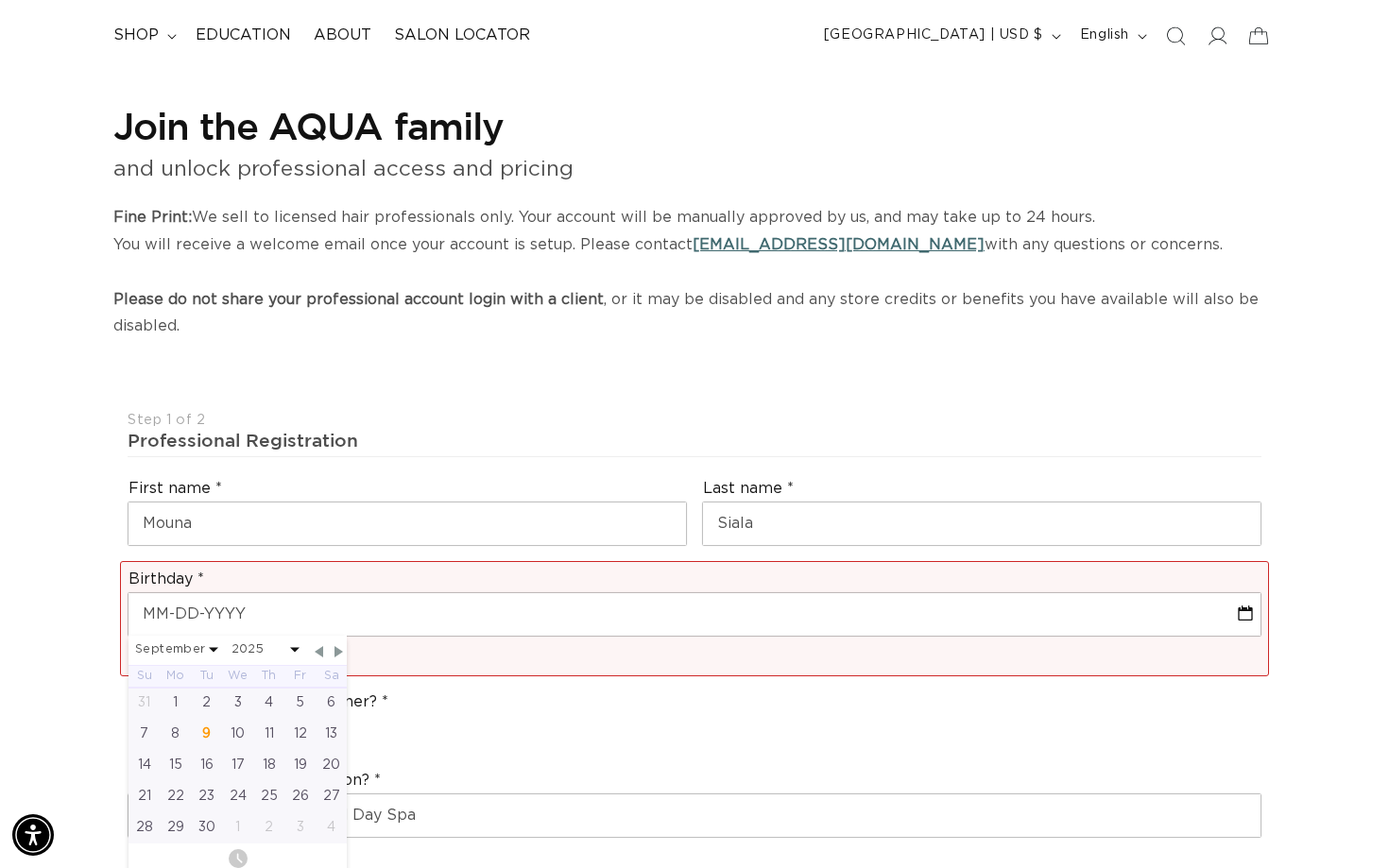
click at [521, 736] on div "Are you a stylist or salon owner? Stylist Salon Owner" at bounding box center [694, 719] width 1148 height 72
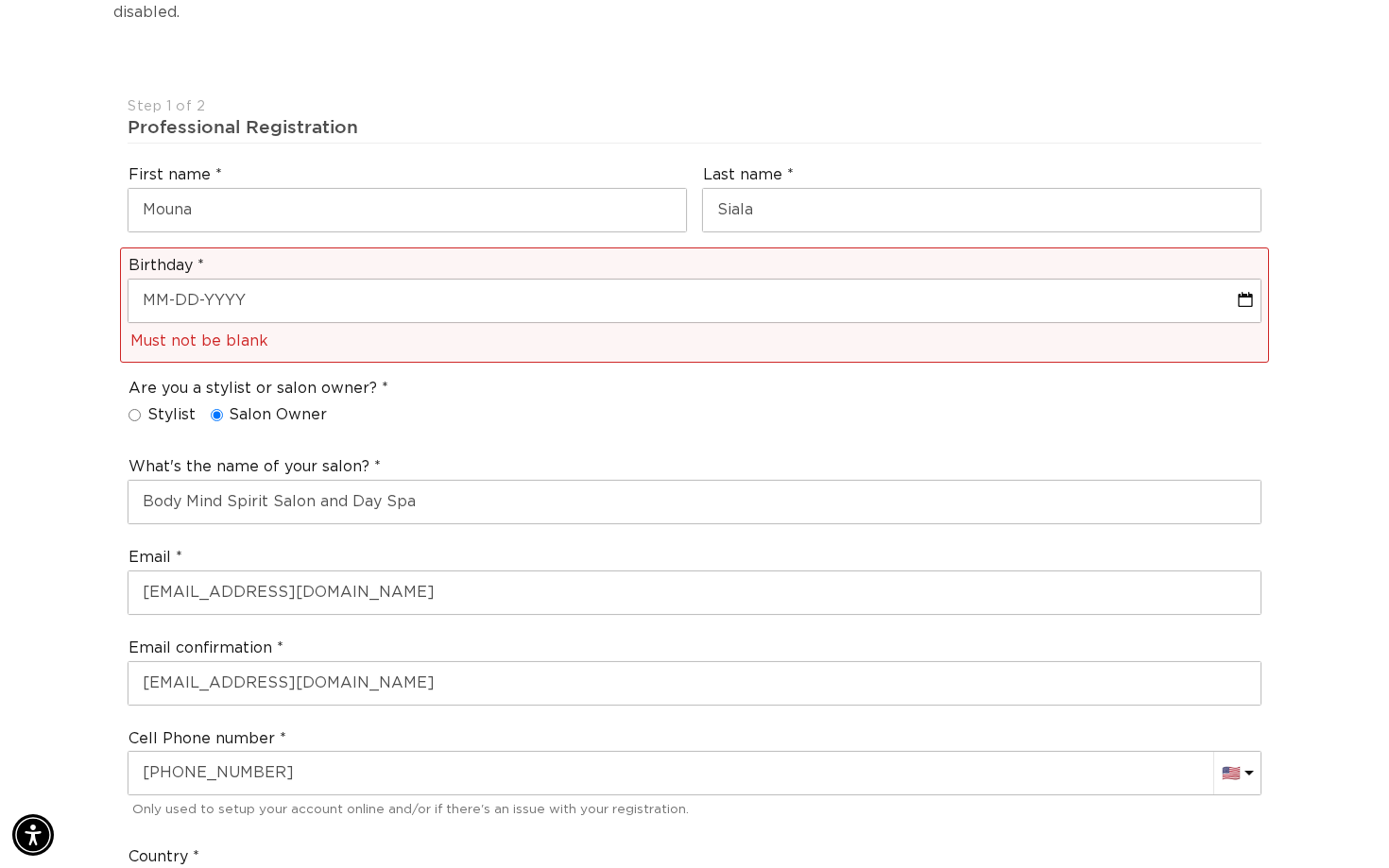
scroll to position [0, 0]
